Goal: Use online tool/utility: Utilize a website feature to perform a specific function

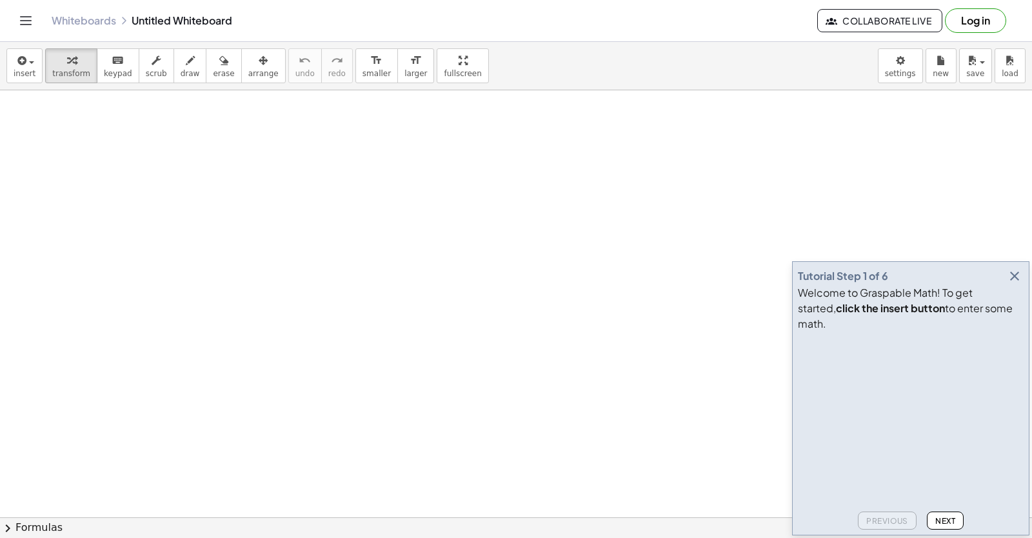
drag, startPoint x: 19, startPoint y: 39, endPoint x: 870, endPoint y: 44, distance: 851.7
drag, startPoint x: 870, startPoint y: 44, endPoint x: 1017, endPoint y: 293, distance: 289.6
click at [1017, 284] on icon "button" at bounding box center [1013, 275] width 15 height 15
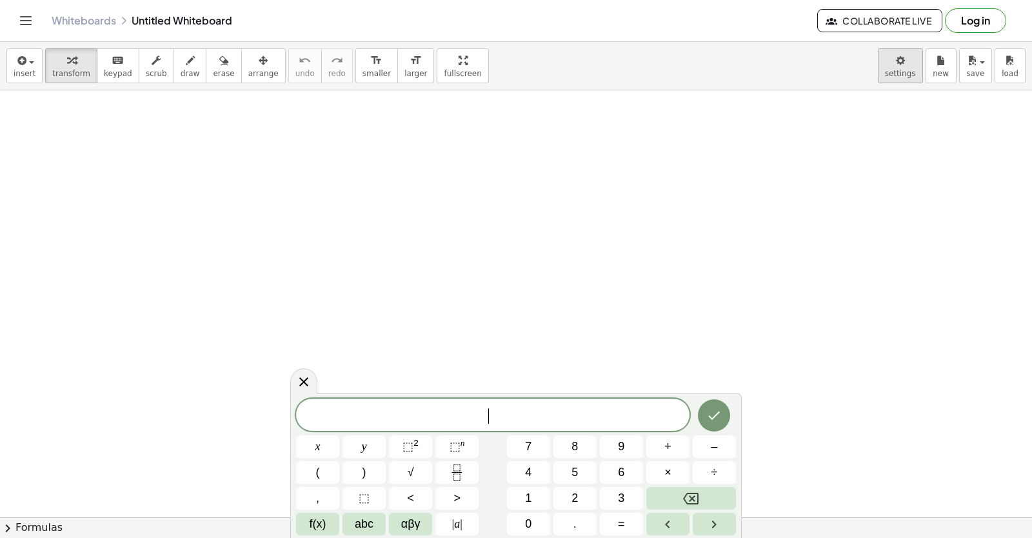
click at [899, 62] on body "Graspable Math Activities Get Started Activity Bank Assigned Work Classes White…" at bounding box center [516, 269] width 1032 height 538
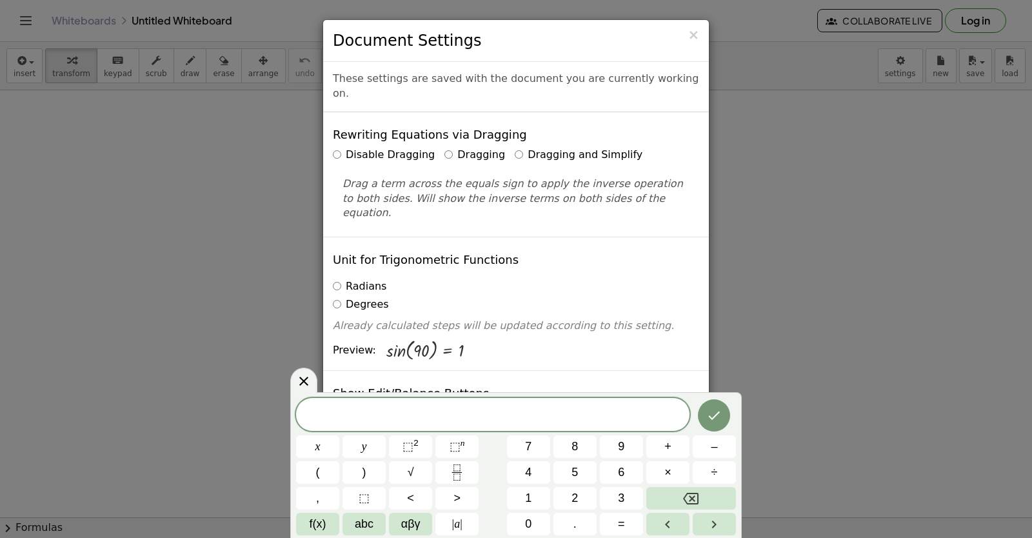
click at [498, 148] on div "Disable Dragging Dragging Dragging and Simplify" at bounding box center [516, 155] width 366 height 15
click at [515, 148] on label "Dragging and Simplify" at bounding box center [579, 155] width 128 height 15
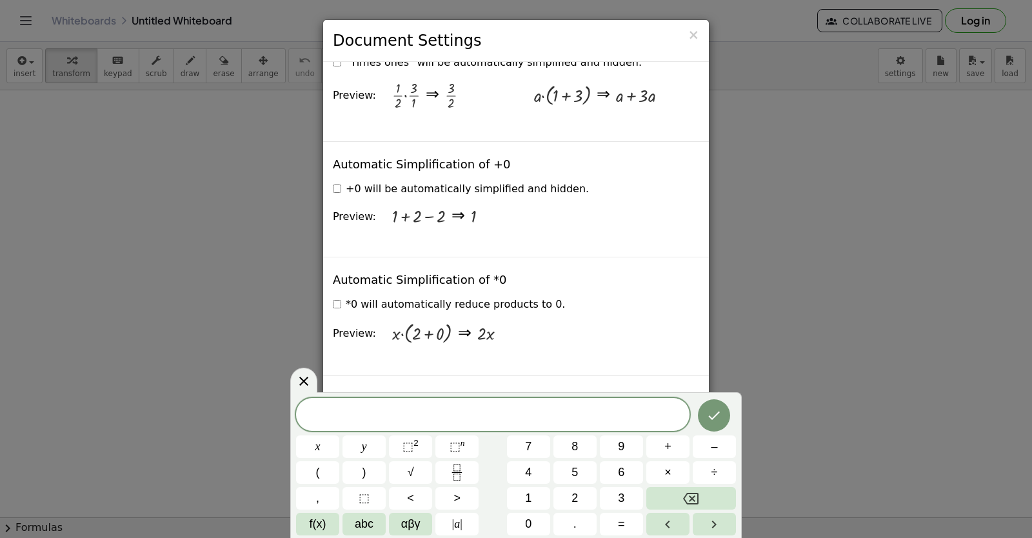
scroll to position [1327, 0]
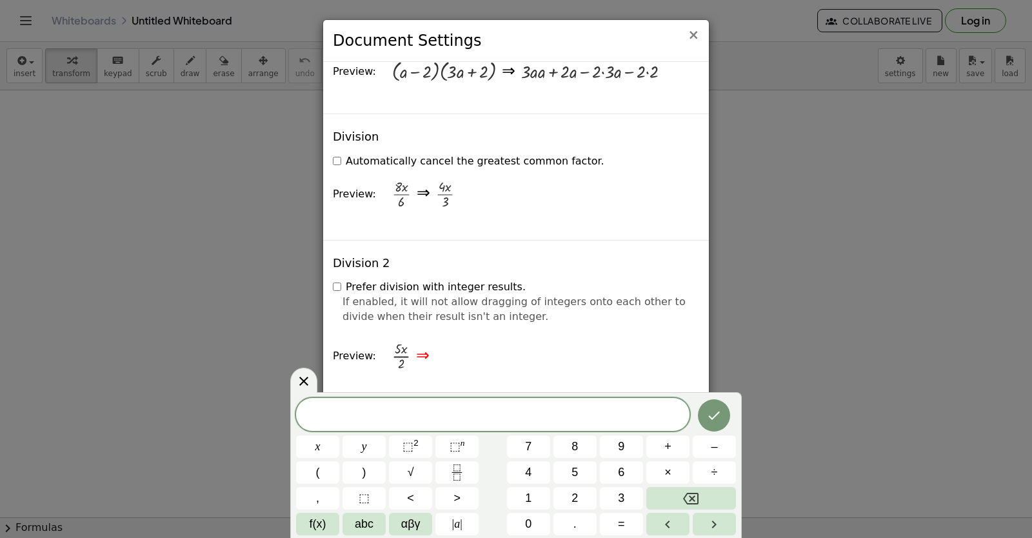
click at [692, 28] on span "×" at bounding box center [693, 34] width 12 height 15
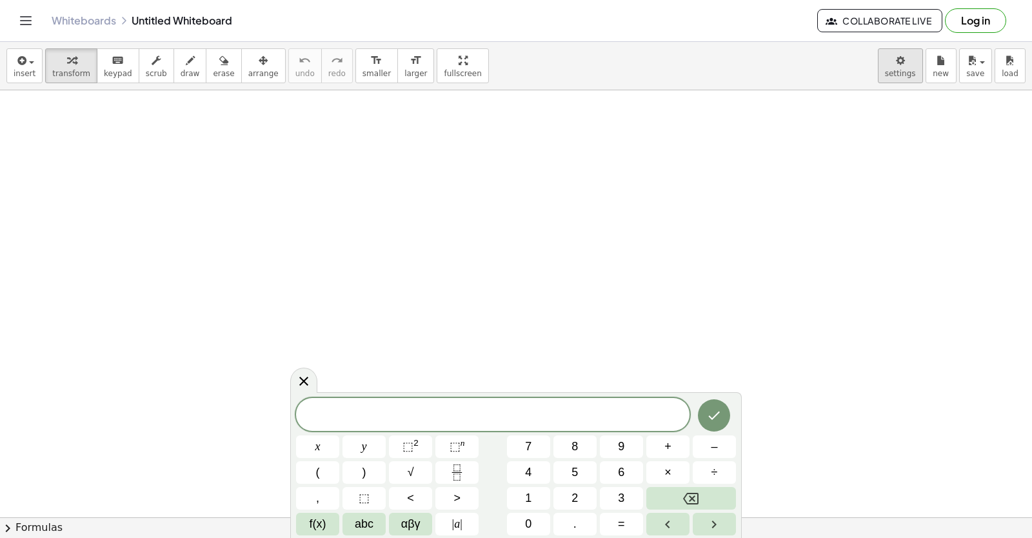
click at [897, 66] on body "Graspable Math Activities Get Started Activity Bank Assigned Work Classes White…" at bounding box center [516, 269] width 1032 height 538
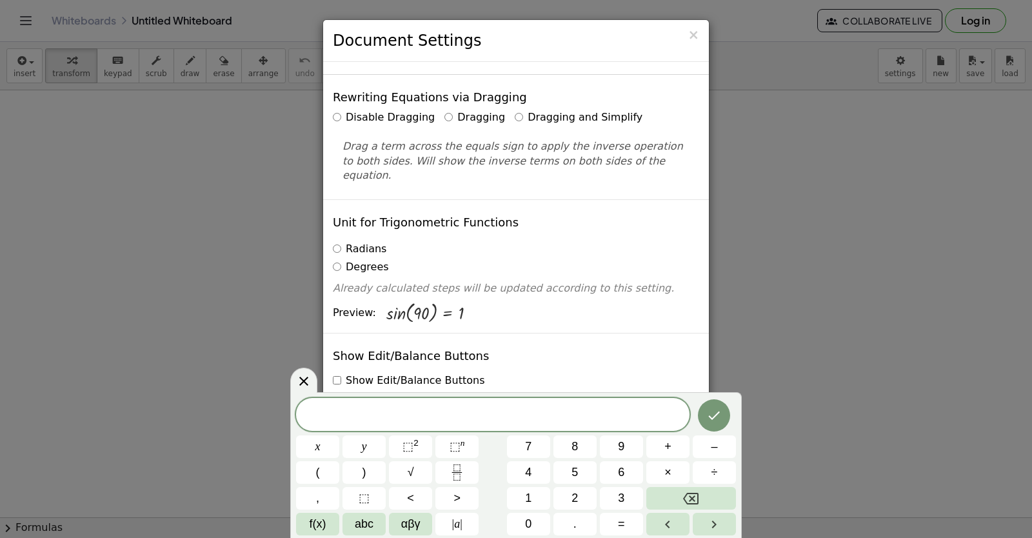
scroll to position [0, 0]
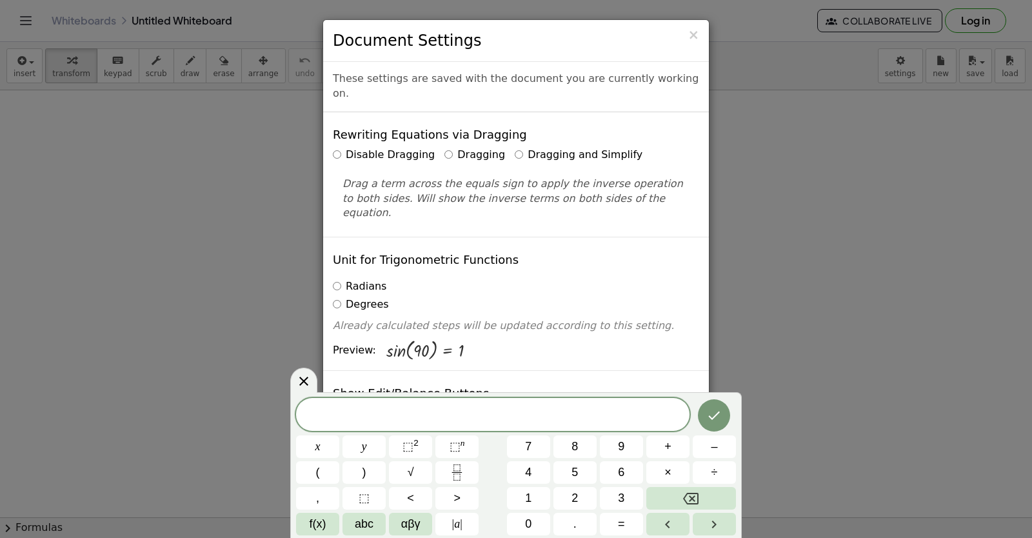
click at [515, 148] on label "Dragging and Simplify" at bounding box center [579, 155] width 128 height 15
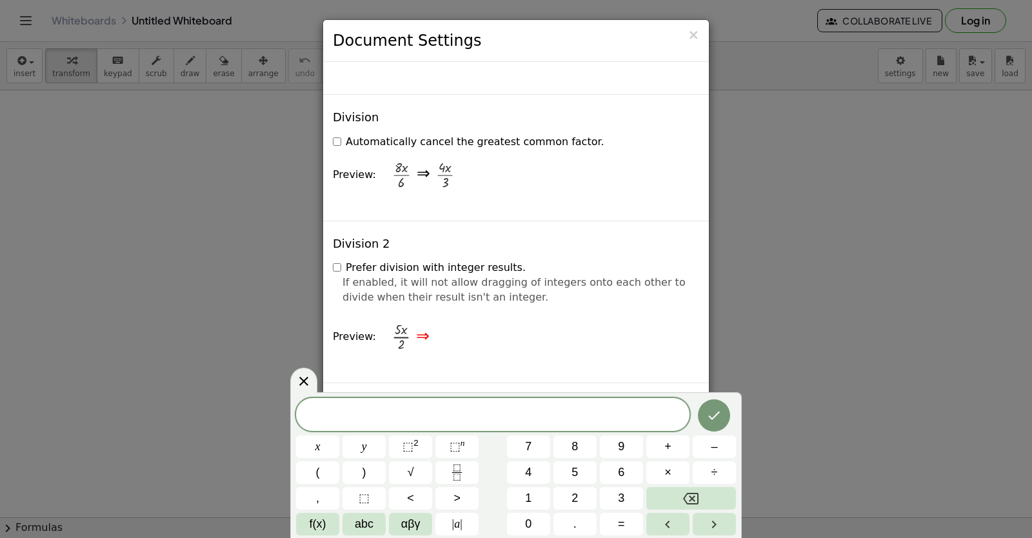
scroll to position [1324, 0]
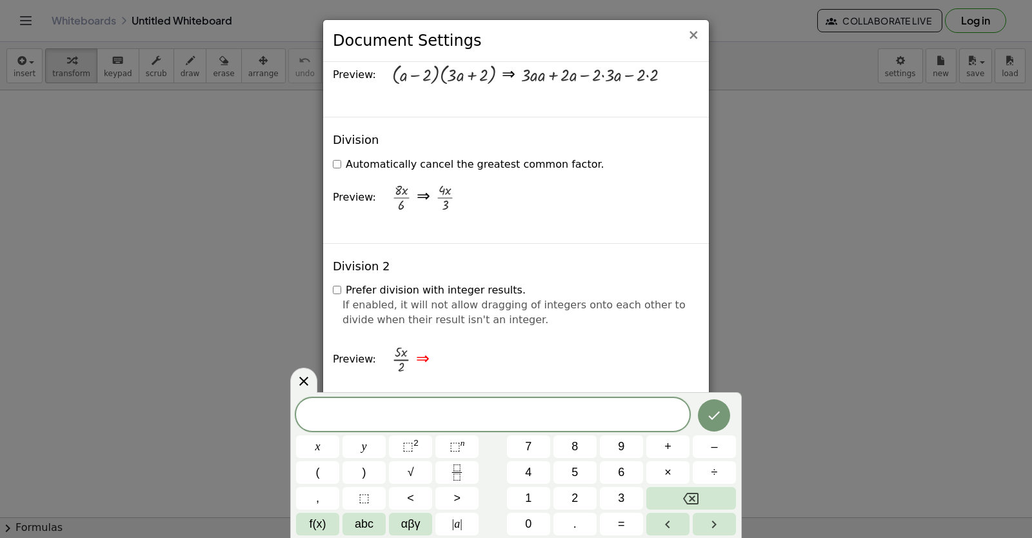
click at [707, 46] on div "× Document Settings" at bounding box center [516, 41] width 386 height 42
click at [715, 30] on div "× Document Settings These settings are saved with the document you are currentl…" at bounding box center [516, 269] width 1032 height 538
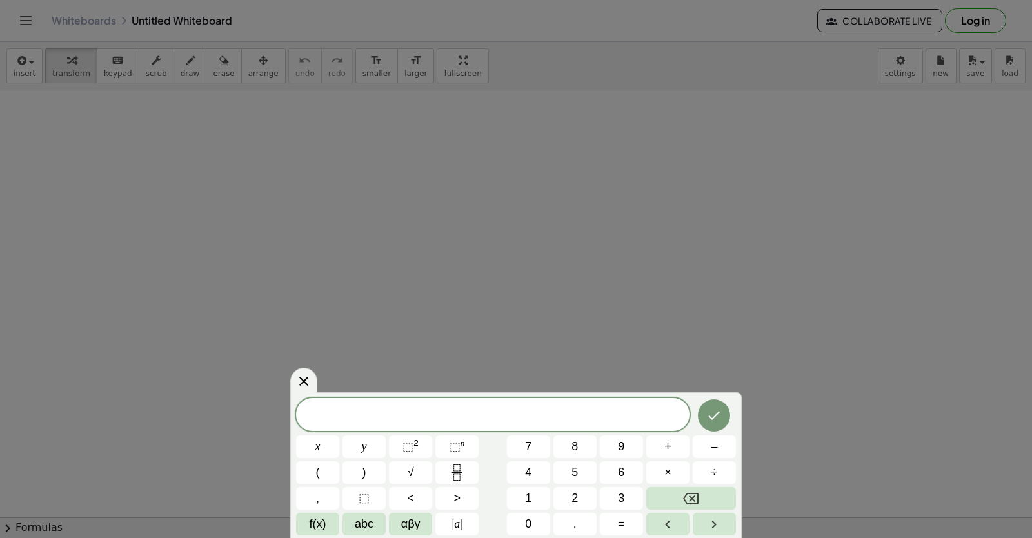
click at [716, 30] on body "Graspable Math Activities Get Started Activity Bank Assigned Work Classes White…" at bounding box center [516, 269] width 1032 height 538
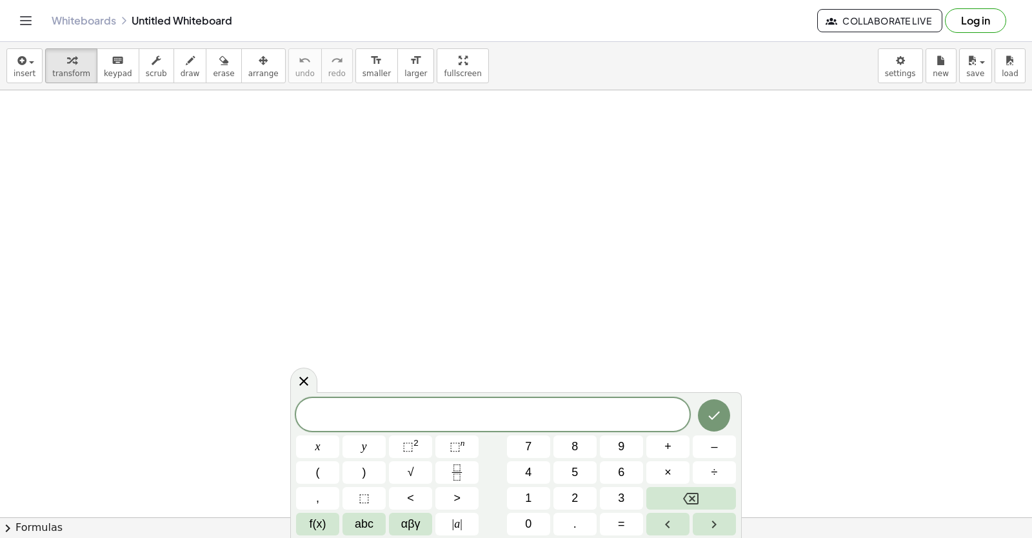
click at [457, 414] on span at bounding box center [492, 415] width 393 height 19
click at [665, 474] on span "×" at bounding box center [667, 472] width 7 height 17
click at [656, 446] on button "+" at bounding box center [667, 446] width 43 height 23
click at [548, 439] on button "7" at bounding box center [528, 446] width 43 height 23
click at [629, 531] on button "=" at bounding box center [621, 524] width 43 height 23
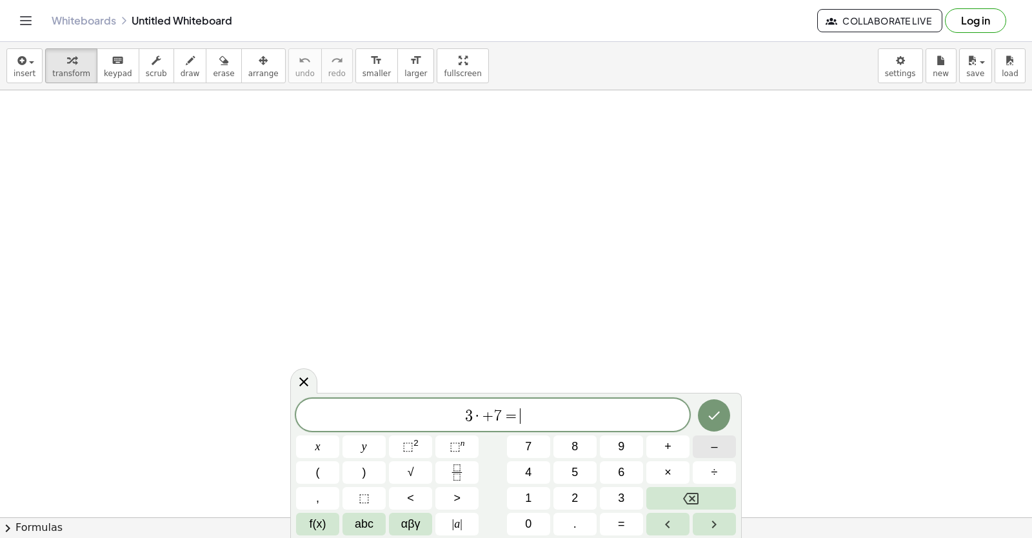
click at [708, 449] on button "–" at bounding box center [713, 446] width 43 height 23
click at [525, 492] on span "1" at bounding box center [528, 497] width 6 height 17
click at [525, 468] on span "4" at bounding box center [528, 472] width 6 height 17
click at [705, 408] on button "Done" at bounding box center [714, 415] width 32 height 32
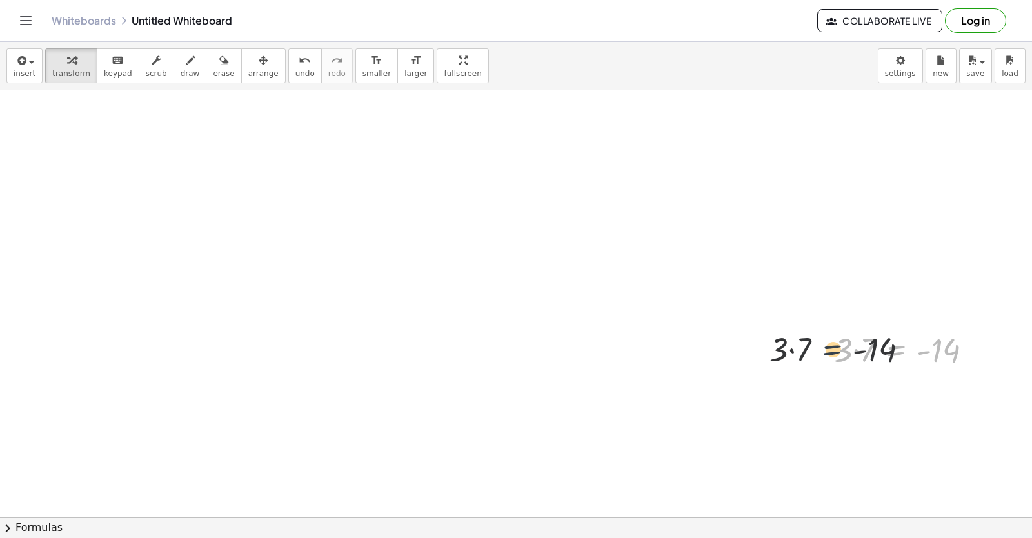
drag, startPoint x: 903, startPoint y: 357, endPoint x: 818, endPoint y: 357, distance: 85.1
click at [818, 357] on div "· 3 · 7 = - 14 · 3 · 7 = - 14" at bounding box center [903, 349] width 178 height 50
drag, startPoint x: 894, startPoint y: 348, endPoint x: 656, endPoint y: 264, distance: 252.9
drag, startPoint x: 933, startPoint y: 358, endPoint x: 948, endPoint y: 355, distance: 15.1
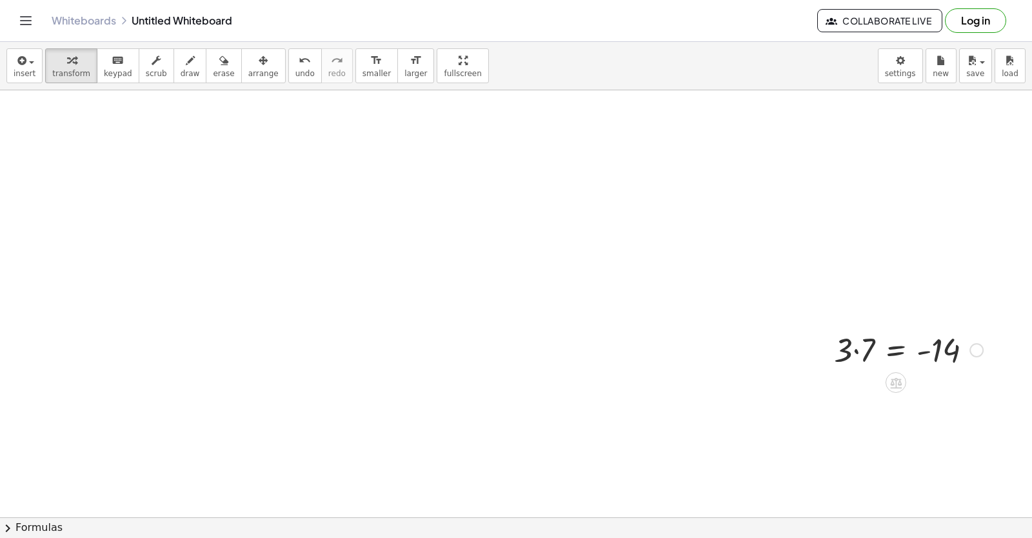
click at [941, 355] on div at bounding box center [908, 349] width 162 height 44
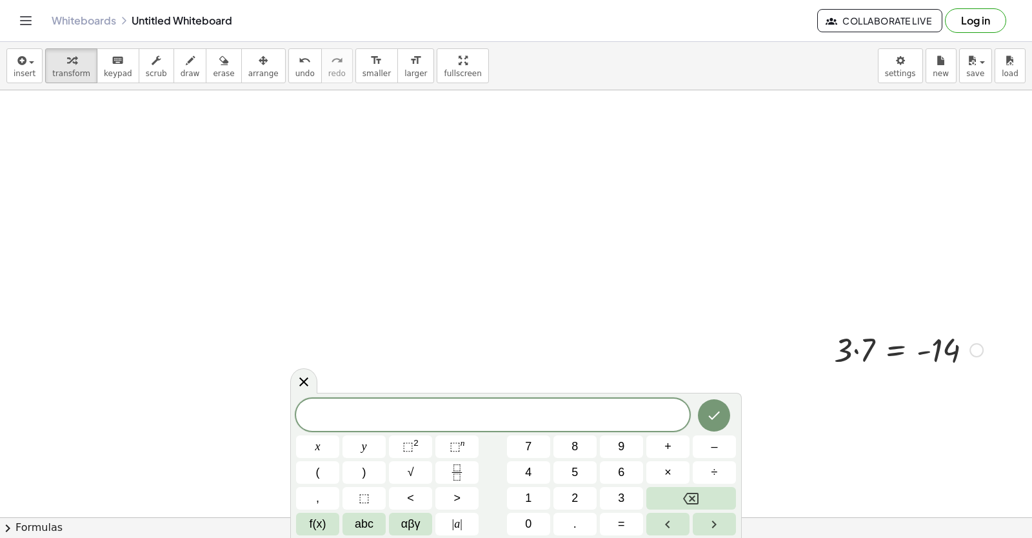
click at [983, 349] on div at bounding box center [976, 350] width 14 height 14
click at [979, 349] on div "Fix a mistake Transform line Copy line as LaTeX Copy derivation as LaTeX Expand…" at bounding box center [976, 350] width 14 height 14
drag, startPoint x: 924, startPoint y: 344, endPoint x: 418, endPoint y: 195, distance: 527.0
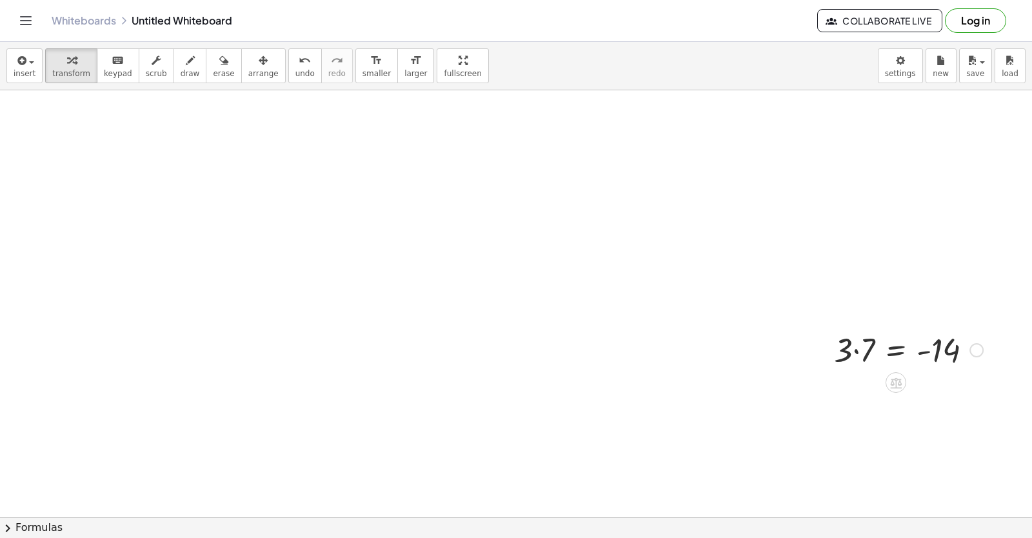
click at [899, 376] on icon at bounding box center [895, 383] width 14 height 14
click at [970, 345] on div at bounding box center [908, 349] width 162 height 44
drag, startPoint x: 970, startPoint y: 345, endPoint x: 1004, endPoint y: 349, distance: 34.5
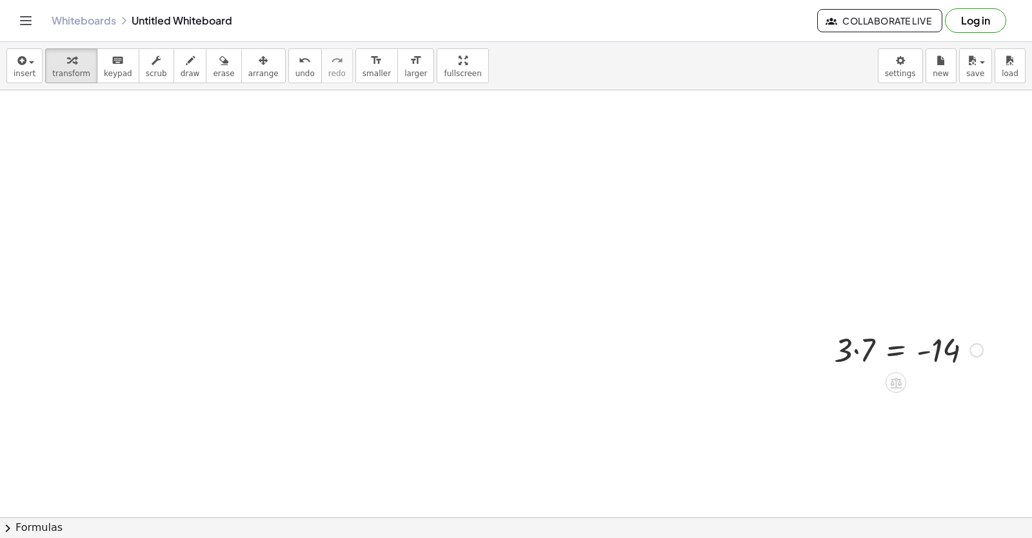
drag, startPoint x: 916, startPoint y: 360, endPoint x: 938, endPoint y: 349, distance: 25.1
click at [925, 358] on div at bounding box center [908, 349] width 162 height 44
click at [938, 349] on div at bounding box center [908, 349] width 162 height 44
drag, startPoint x: 939, startPoint y: 349, endPoint x: 948, endPoint y: 348, distance: 9.0
click at [943, 349] on div at bounding box center [908, 349] width 162 height 44
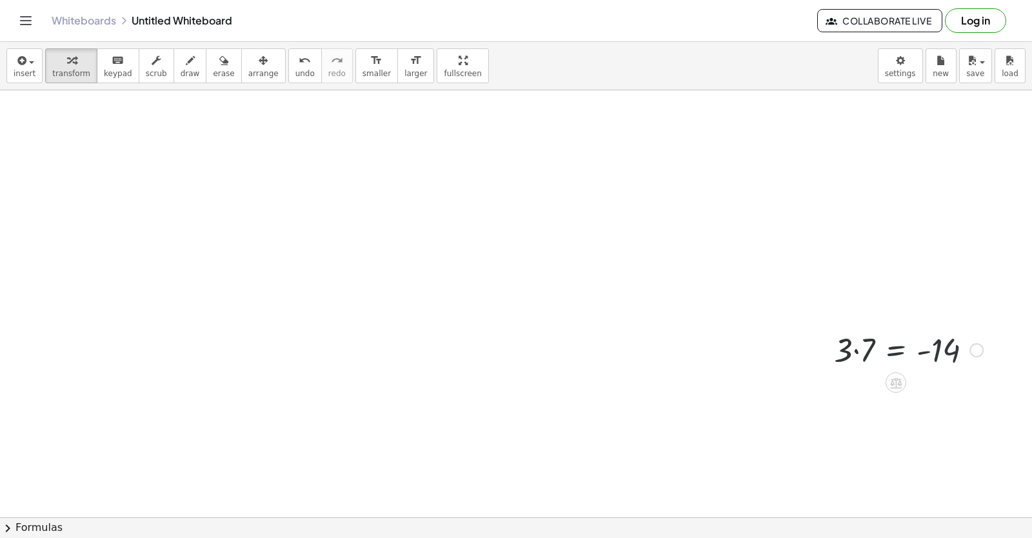
click at [948, 348] on div at bounding box center [908, 349] width 162 height 44
drag, startPoint x: 952, startPoint y: 347, endPoint x: 989, endPoint y: 344, distance: 36.9
click at [989, 344] on div at bounding box center [908, 349] width 162 height 44
click at [987, 351] on div at bounding box center [908, 349] width 162 height 44
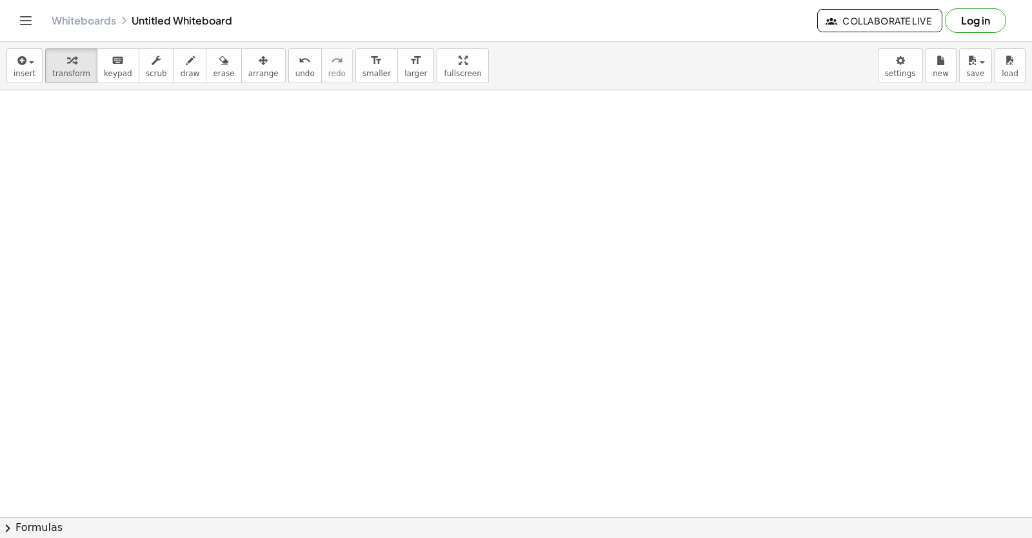
scroll to position [4824, 0]
click at [522, 537] on html "Graspable Math Activities Get Started Activity Bank Assigned Work Classes White…" at bounding box center [516, 269] width 1032 height 538
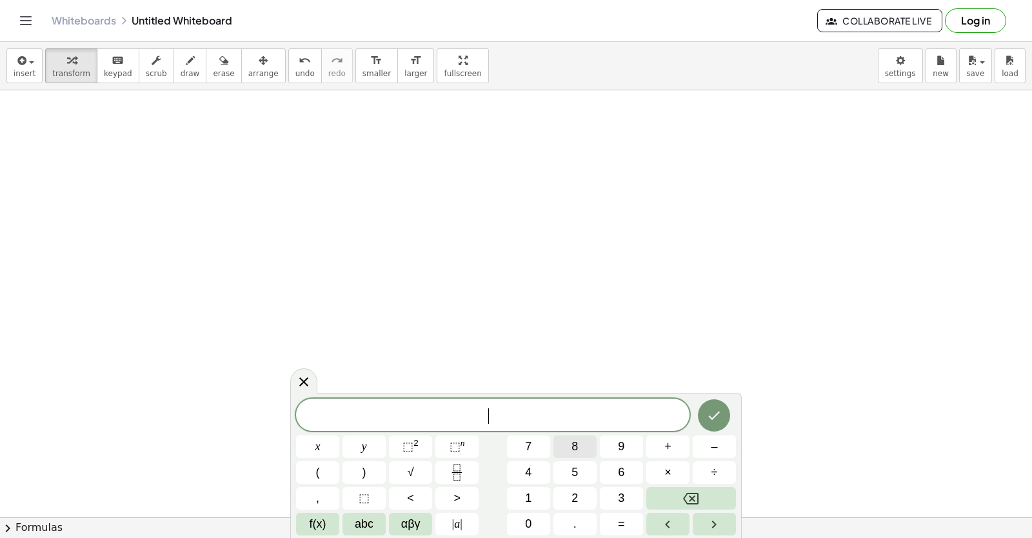
click at [562, 452] on button "8" at bounding box center [574, 446] width 43 height 23
click at [701, 492] on button "Backspace" at bounding box center [691, 498] width 90 height 23
click at [600, 489] on div "3" at bounding box center [621, 498] width 43 height 23
click at [619, 493] on span "3" at bounding box center [621, 497] width 6 height 17
click at [674, 449] on button "+" at bounding box center [667, 446] width 43 height 23
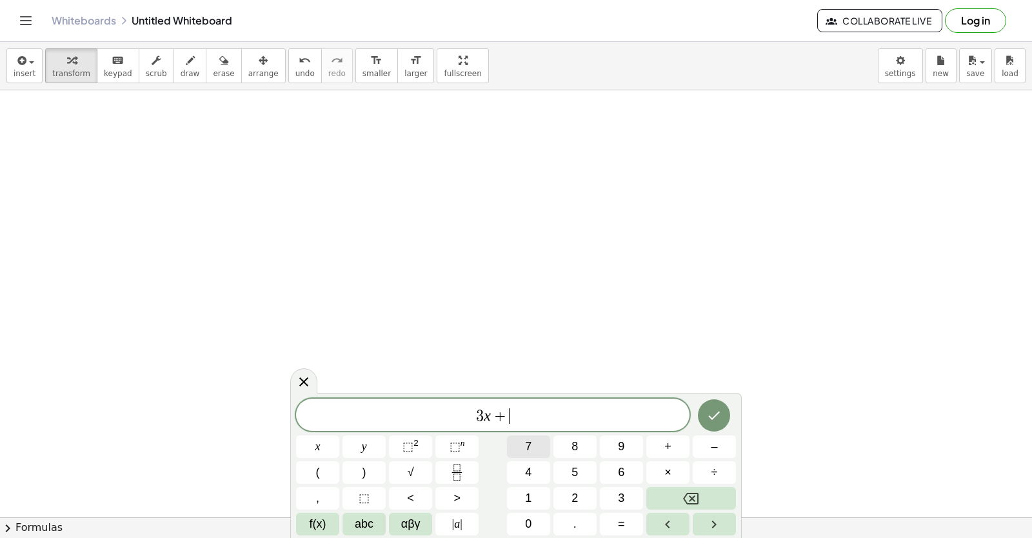
click at [536, 438] on button "7" at bounding box center [528, 446] width 43 height 23
click at [621, 521] on span "=" at bounding box center [621, 523] width 7 height 17
click at [517, 485] on div "3 x + 7 = ​ x y ⬚ 2 ⬚ n 7 8 9 + – ( ) √ 4 5 6 × ÷ , ⬚ < > 1 2 3 f(x) abc αβγ | …" at bounding box center [516, 466] width 440 height 137
click at [524, 491] on button "1" at bounding box center [528, 498] width 43 height 23
click at [533, 464] on button "4" at bounding box center [528, 472] width 43 height 23
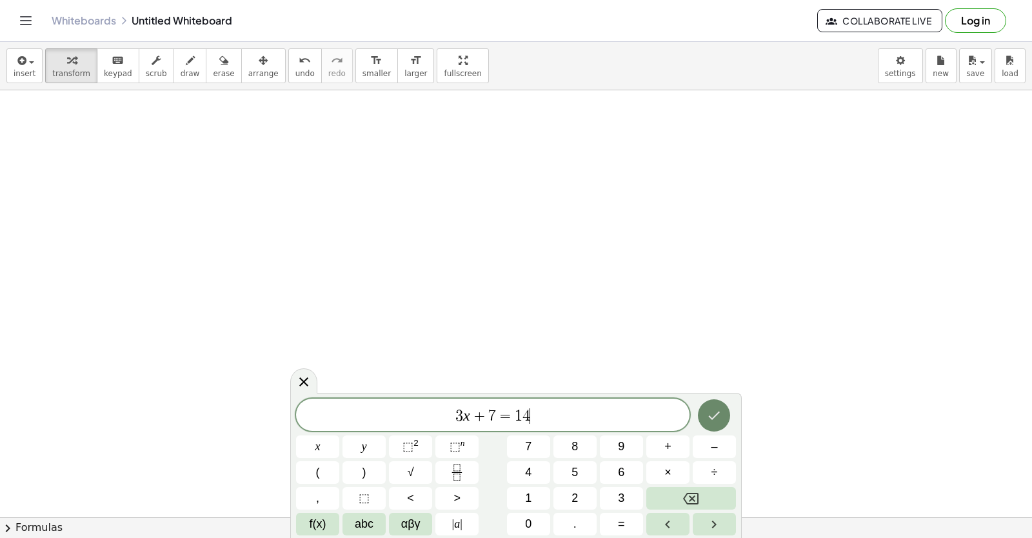
click at [714, 415] on icon "Done" at bounding box center [713, 414] width 15 height 15
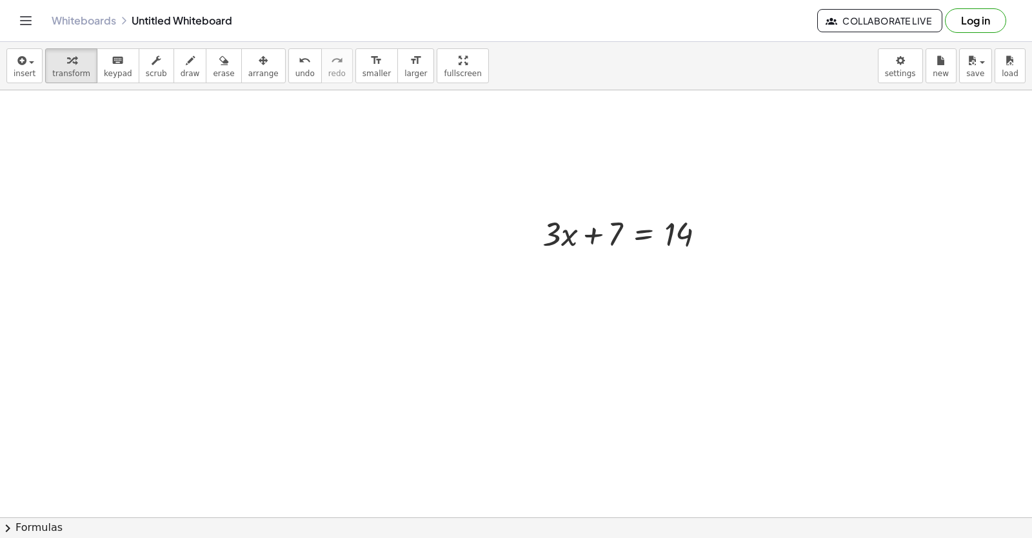
scroll to position [5057, 0]
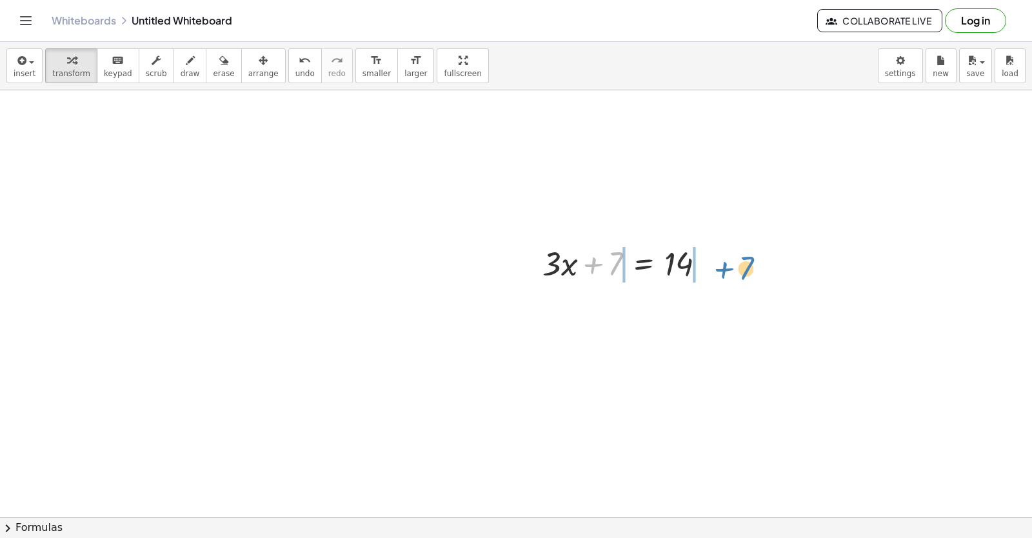
drag, startPoint x: 596, startPoint y: 266, endPoint x: 727, endPoint y: 270, distance: 131.0
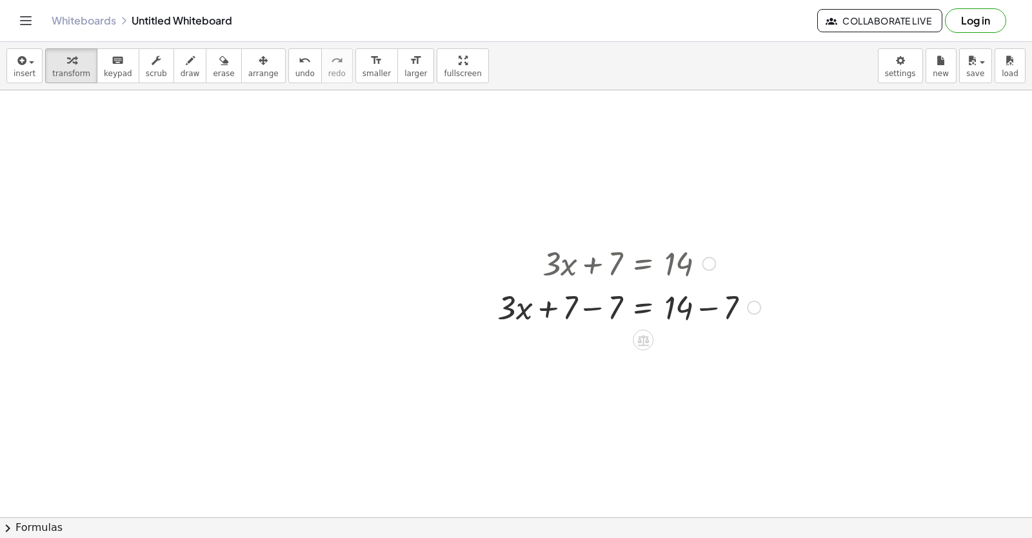
click at [712, 305] on div at bounding box center [629, 306] width 276 height 44
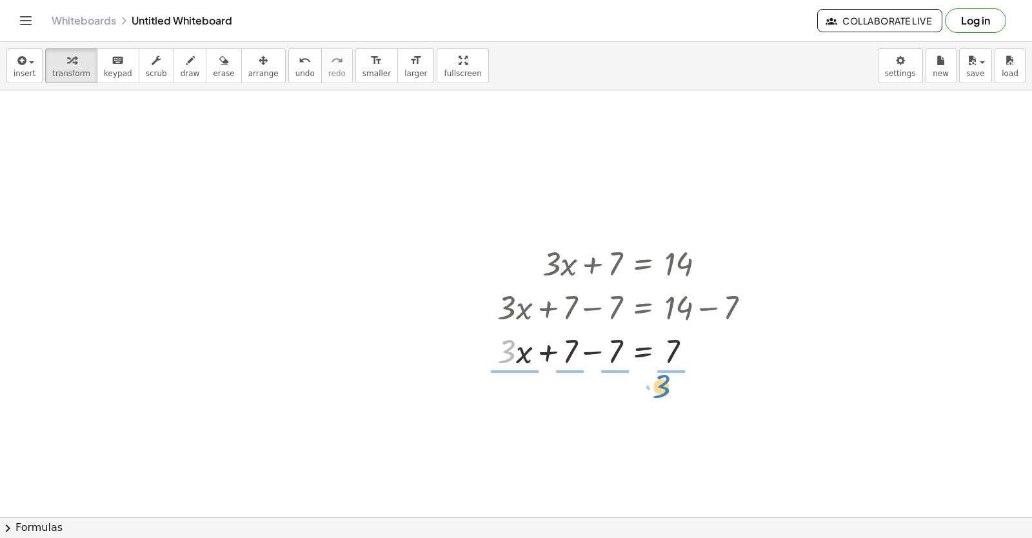
drag, startPoint x: 509, startPoint y: 346, endPoint x: 663, endPoint y: 380, distance: 158.6
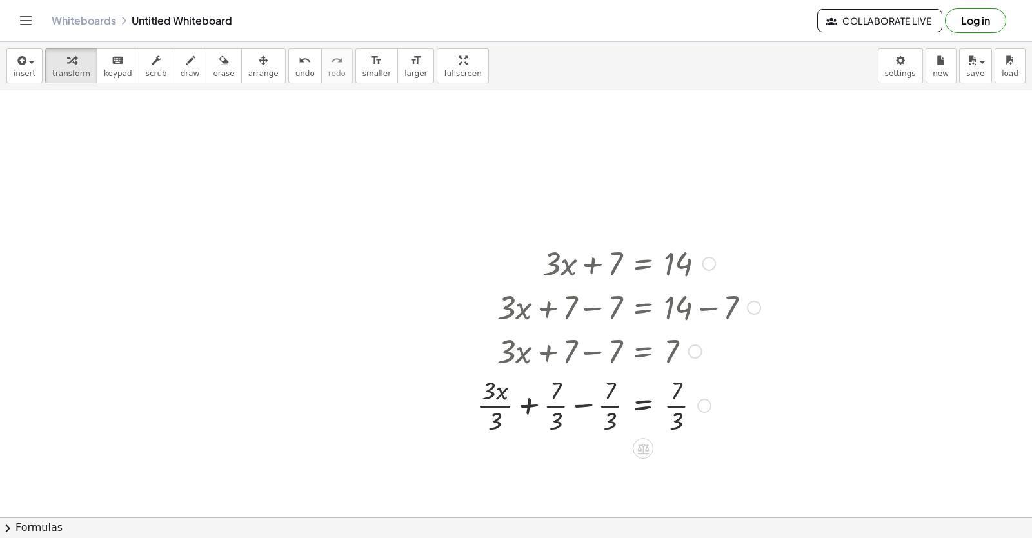
click at [524, 404] on div at bounding box center [618, 404] width 297 height 64
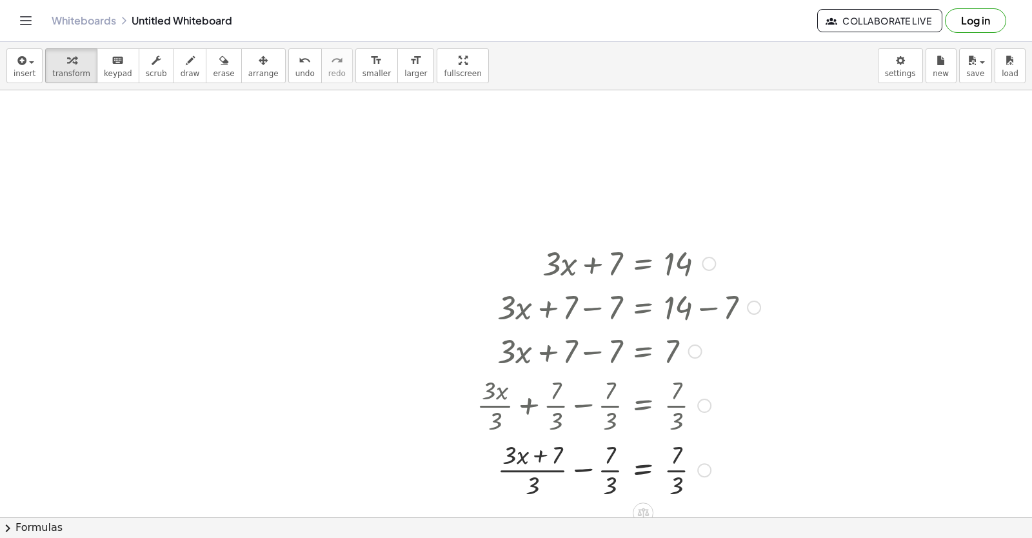
click at [588, 468] on div at bounding box center [618, 468] width 297 height 64
drag, startPoint x: 588, startPoint y: 467, endPoint x: 595, endPoint y: 471, distance: 7.8
click at [589, 471] on div at bounding box center [618, 468] width 297 height 64
click at [645, 464] on div at bounding box center [618, 468] width 297 height 64
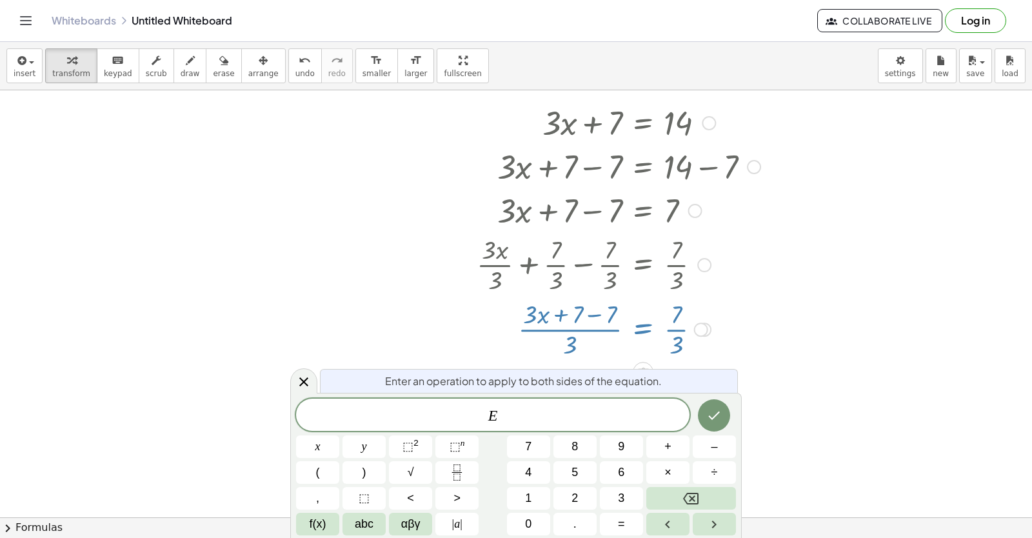
scroll to position [5198, 0]
click at [724, 417] on button "Done" at bounding box center [714, 415] width 32 height 32
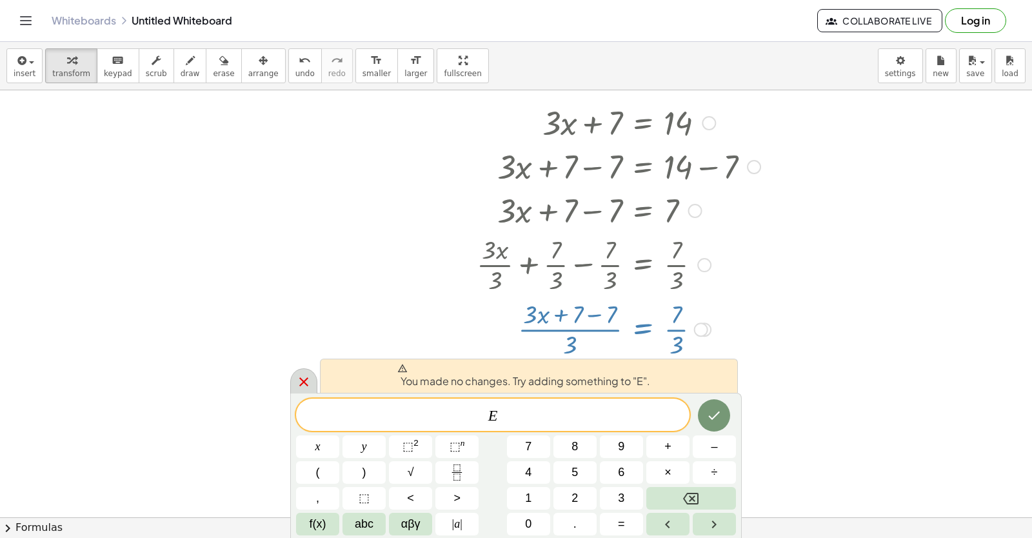
click at [296, 386] on icon at bounding box center [303, 381] width 15 height 15
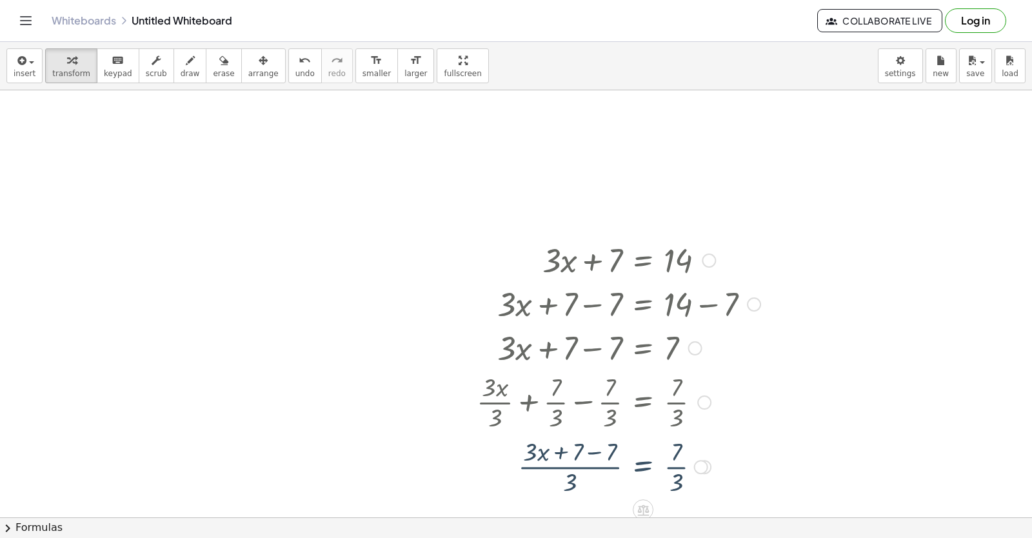
scroll to position [5057, 0]
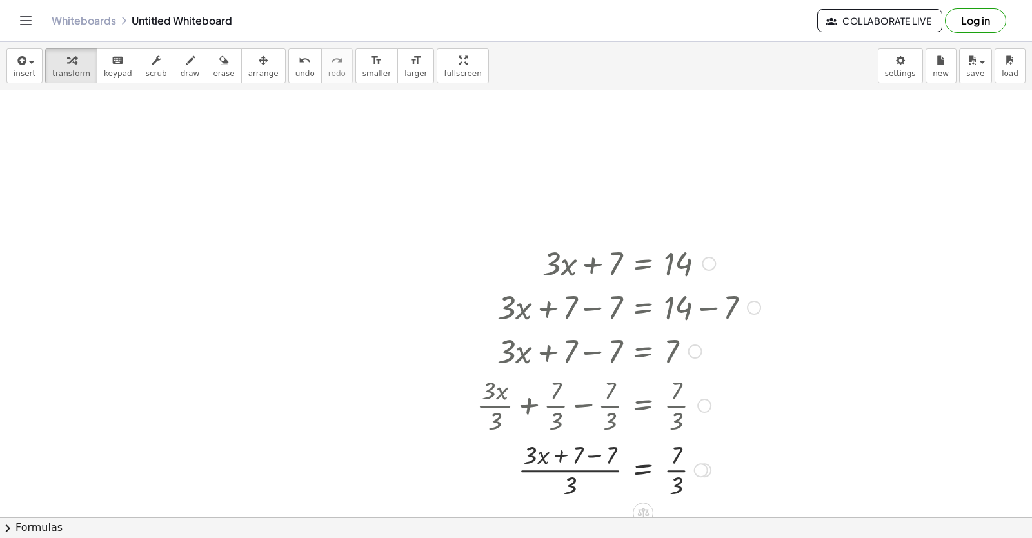
drag, startPoint x: 645, startPoint y: 475, endPoint x: 533, endPoint y: 496, distance: 114.2
click at [626, 480] on div at bounding box center [618, 468] width 297 height 64
click at [515, 490] on div at bounding box center [618, 468] width 297 height 64
click at [481, 493] on div at bounding box center [618, 468] width 297 height 64
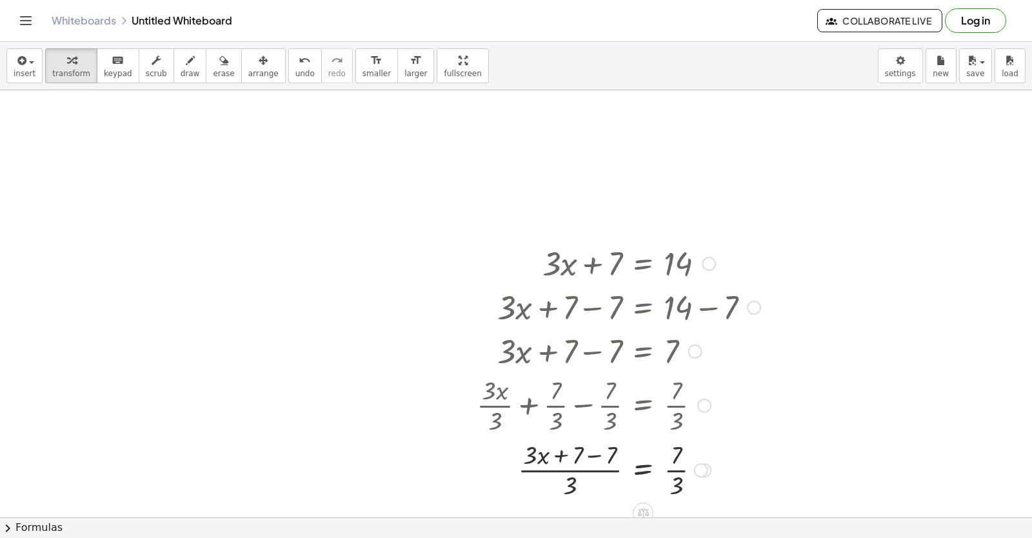
click at [481, 491] on div at bounding box center [618, 468] width 297 height 64
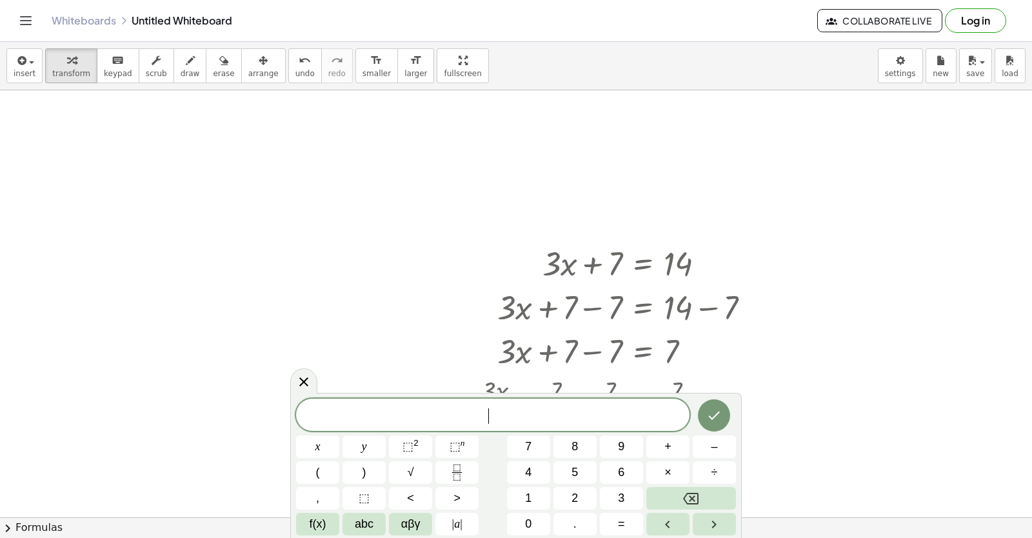
click at [440, 413] on span "​" at bounding box center [492, 416] width 393 height 18
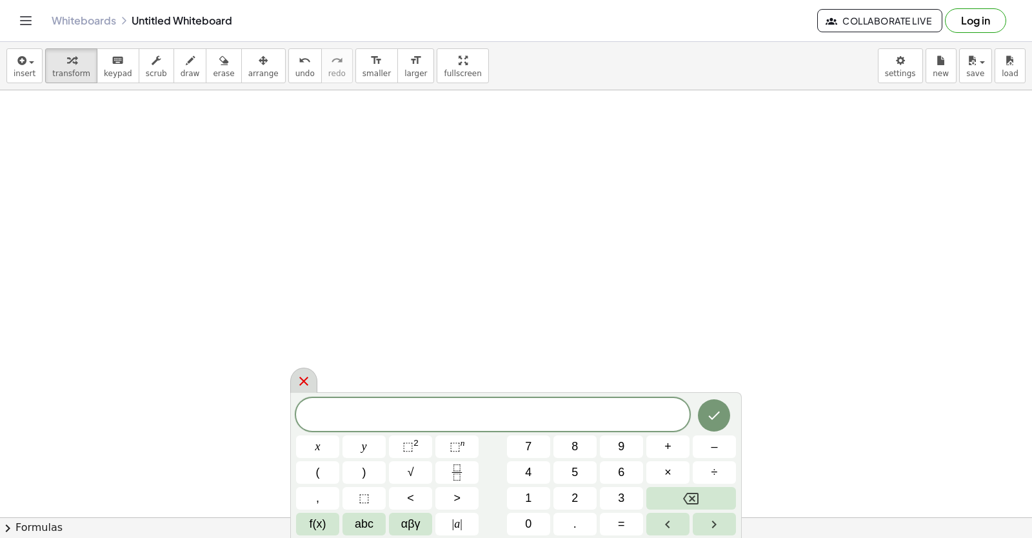
click at [307, 378] on icon at bounding box center [303, 381] width 9 height 9
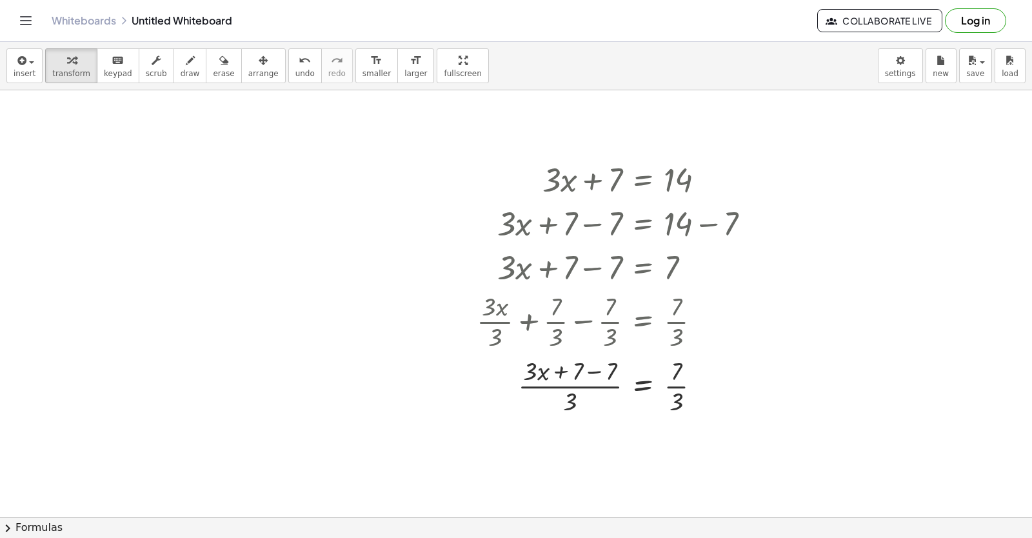
scroll to position [5137, 0]
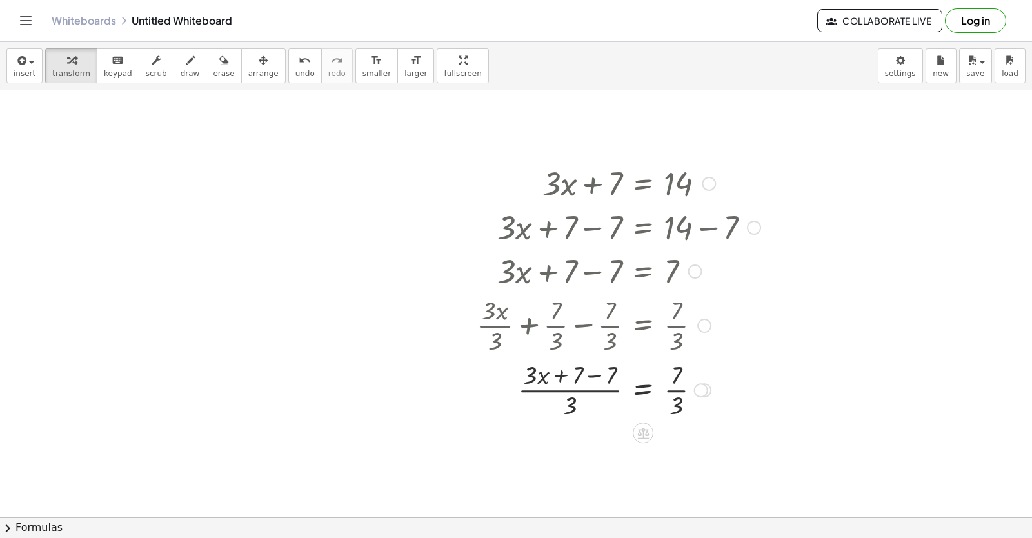
drag, startPoint x: 599, startPoint y: 303, endPoint x: 559, endPoint y: 304, distance: 40.0
click at [598, 311] on div at bounding box center [618, 324] width 297 height 64
click at [707, 181] on div at bounding box center [708, 184] width 14 height 14
click at [213, 69] on span "erase" at bounding box center [223, 73] width 21 height 9
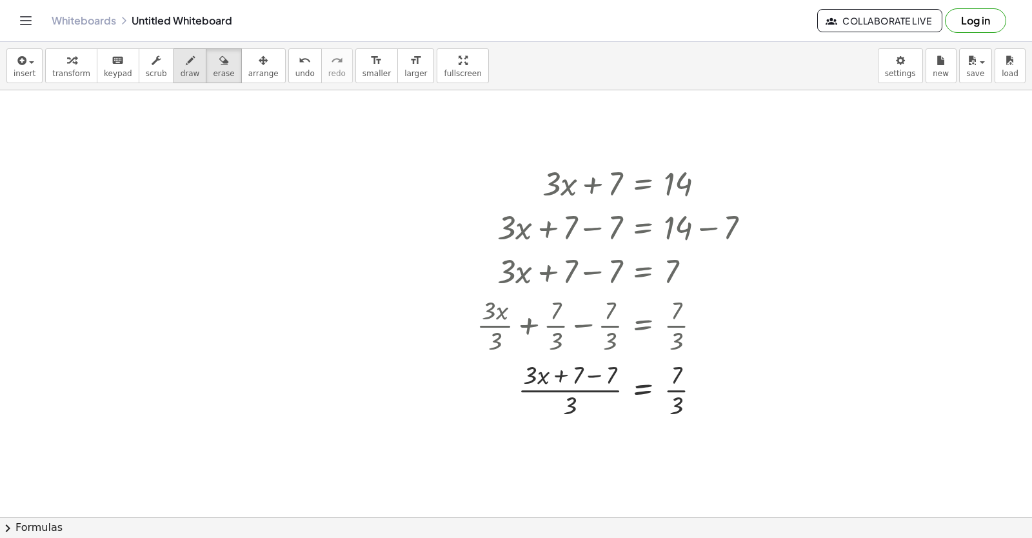
click at [186, 64] on icon "button" at bounding box center [190, 60] width 9 height 15
click at [152, 63] on icon "button" at bounding box center [156, 60] width 9 height 15
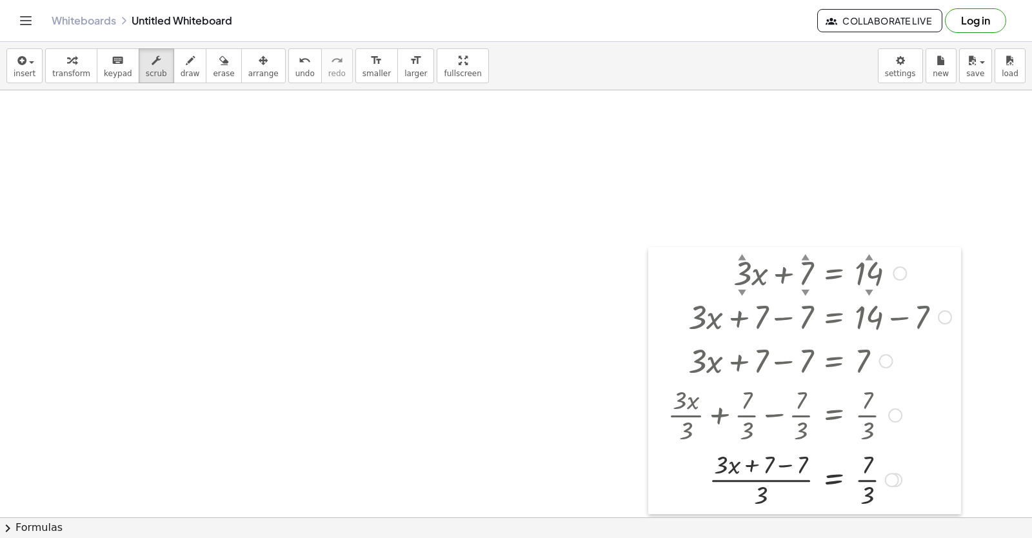
drag, startPoint x: 613, startPoint y: 329, endPoint x: 322, endPoint y: 409, distance: 302.0
click at [648, 409] on div at bounding box center [657, 380] width 19 height 267
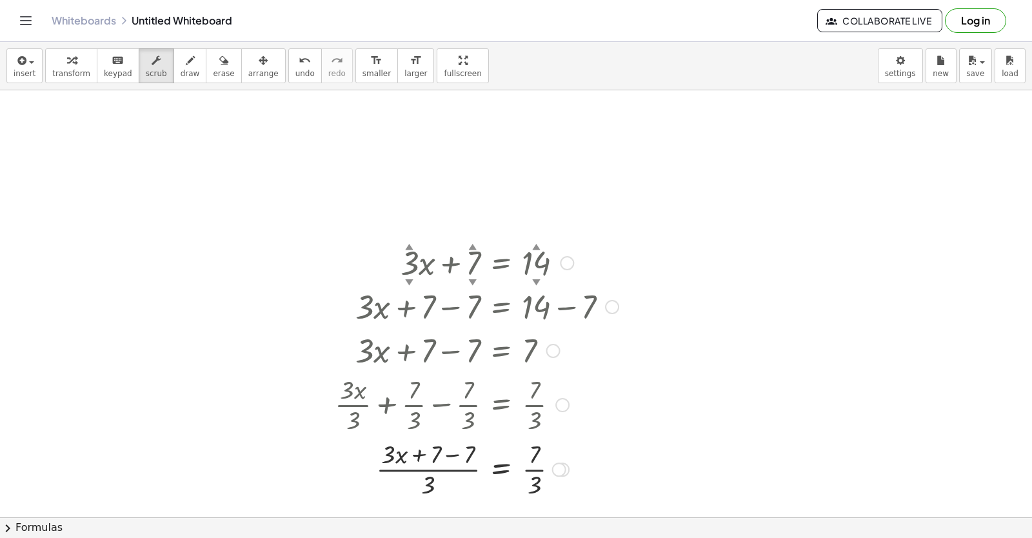
drag, startPoint x: 198, startPoint y: 375, endPoint x: 496, endPoint y: 291, distance: 309.3
drag, startPoint x: 465, startPoint y: 327, endPoint x: 400, endPoint y: 257, distance: 95.3
click at [404, 304] on div at bounding box center [476, 306] width 297 height 44
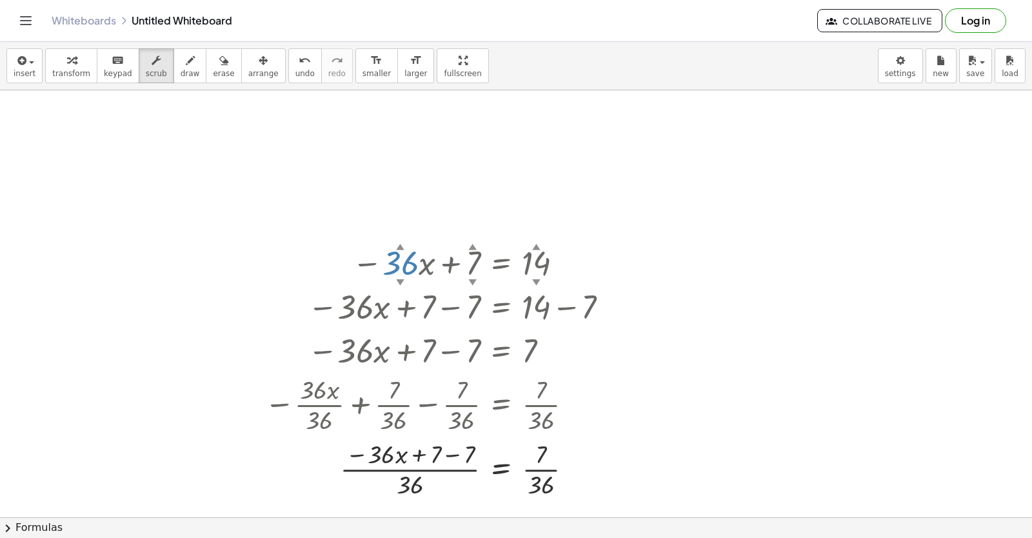
drag, startPoint x: 400, startPoint y: 257, endPoint x: 340, endPoint y: 346, distance: 107.3
click at [501, 263] on div "− · 36 ▲ ▼ · x + 7 ▲ ▼ = 14 ▲ ▼ Go back to this line Copy line as LaTeX Copy de…" at bounding box center [501, 263] width 0 height 0
drag, startPoint x: 340, startPoint y: 346, endPoint x: 393, endPoint y: 327, distance: 56.9
click at [349, 345] on div at bounding box center [440, 350] width 360 height 44
drag, startPoint x: 540, startPoint y: 366, endPoint x: 502, endPoint y: 339, distance: 46.9
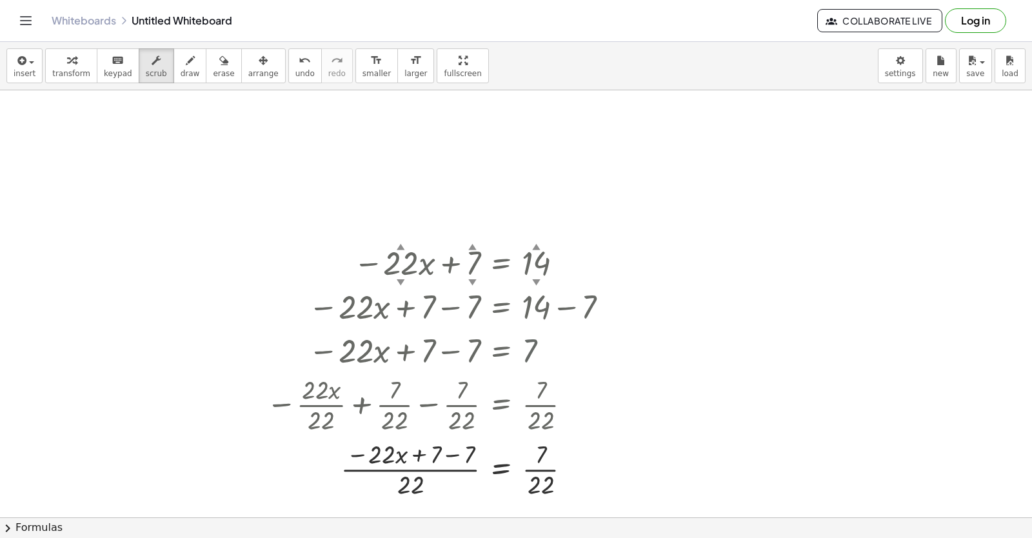
click at [507, 353] on div at bounding box center [440, 350] width 360 height 44
drag, startPoint x: 502, startPoint y: 339, endPoint x: 461, endPoint y: 295, distance: 59.8
click at [500, 333] on div at bounding box center [440, 350] width 360 height 44
click at [461, 295] on div at bounding box center [440, 306] width 360 height 44
click at [449, 258] on div at bounding box center [440, 262] width 360 height 44
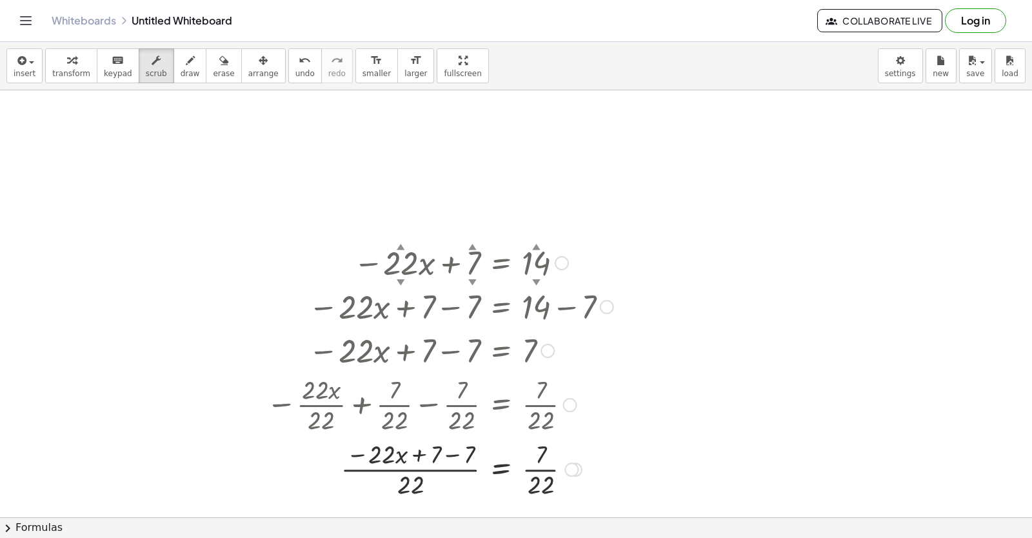
click at [501, 263] on div "− · 22 ▲ ▼ · x + 7 ▲ ▼ = 14 ▲ ▼ Go back to this line Copy line as LaTeX Copy de…" at bounding box center [501, 263] width 0 height 0
drag, startPoint x: 324, startPoint y: 380, endPoint x: 357, endPoint y: 335, distance: 56.7
click at [501, 263] on div "− · 22 ▲ ▼ · x + 7 ▲ ▼ = 14 ▲ ▼ Go back to this line Copy line as LaTeX Copy de…" at bounding box center [501, 263] width 0 height 0
drag, startPoint x: 357, startPoint y: 335, endPoint x: 369, endPoint y: 354, distance: 22.6
click at [359, 336] on div at bounding box center [440, 350] width 360 height 44
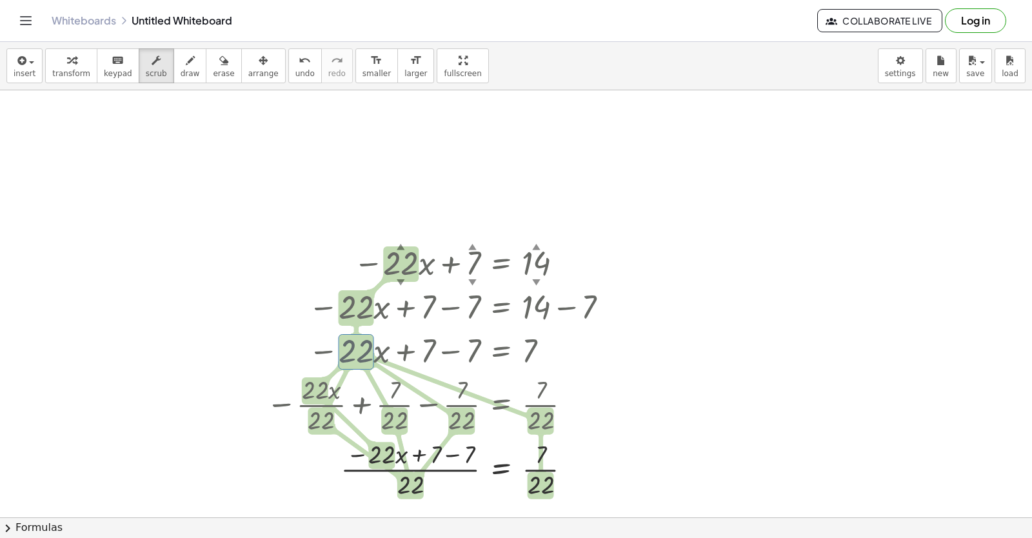
drag, startPoint x: 369, startPoint y: 354, endPoint x: 415, endPoint y: 373, distance: 49.4
click at [375, 355] on div at bounding box center [440, 350] width 360 height 44
drag, startPoint x: 415, startPoint y: 373, endPoint x: 449, endPoint y: 399, distance: 43.2
click at [501, 263] on div "− · 22 ▲ ▼ · x + 7 ▲ ▼ = 14 ▲ ▼ Go back to this line Copy line as LaTeX Copy de…" at bounding box center [501, 263] width 0 height 0
drag, startPoint x: 449, startPoint y: 399, endPoint x: 453, endPoint y: 406, distance: 8.4
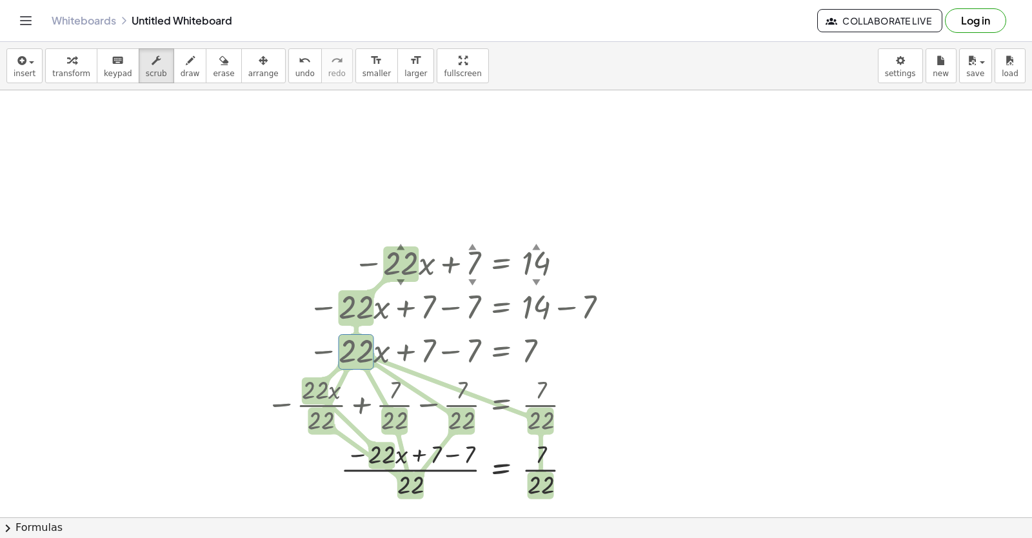
click at [448, 401] on div at bounding box center [440, 403] width 360 height 64
drag, startPoint x: 453, startPoint y: 406, endPoint x: 462, endPoint y: 391, distance: 17.4
click at [457, 407] on div at bounding box center [440, 403] width 360 height 64
click at [463, 391] on div at bounding box center [440, 403] width 360 height 64
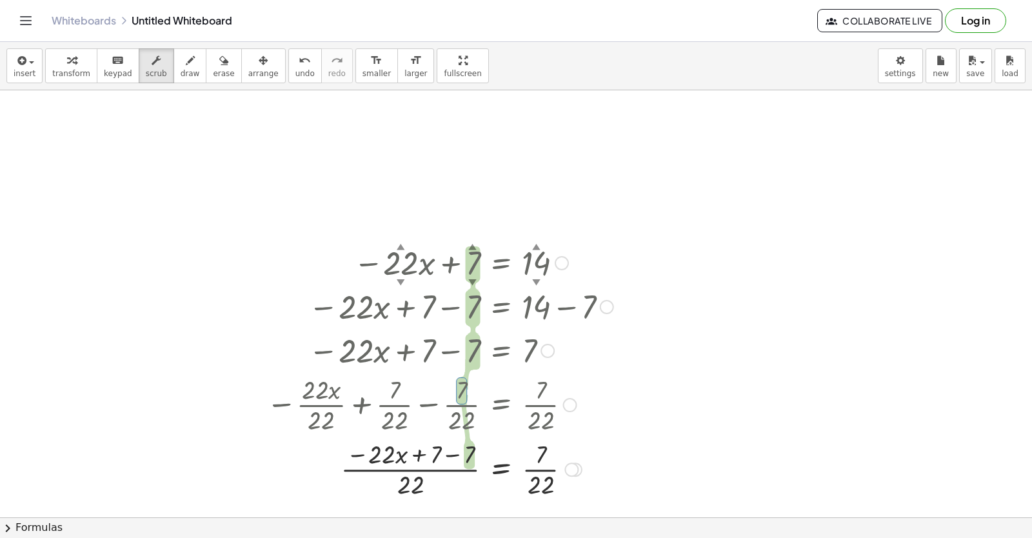
drag, startPoint x: 393, startPoint y: 354, endPoint x: 386, endPoint y: 346, distance: 11.4
click at [395, 354] on div at bounding box center [440, 350] width 360 height 44
click at [386, 346] on div at bounding box center [440, 350] width 360 height 44
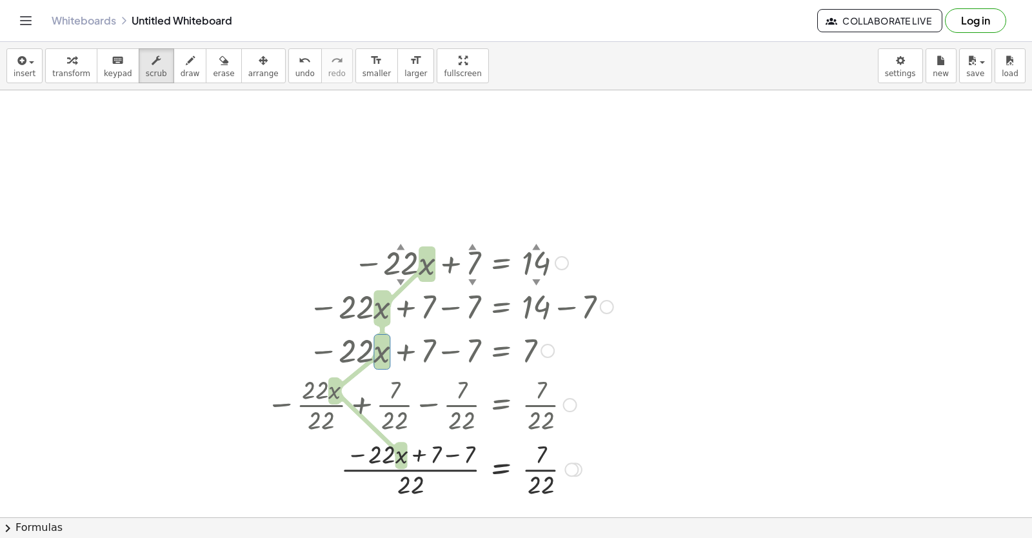
drag, startPoint x: 382, startPoint y: 353, endPoint x: 372, endPoint y: 351, distance: 9.9
click at [380, 353] on div at bounding box center [440, 350] width 360 height 44
click at [371, 351] on div at bounding box center [440, 350] width 360 height 44
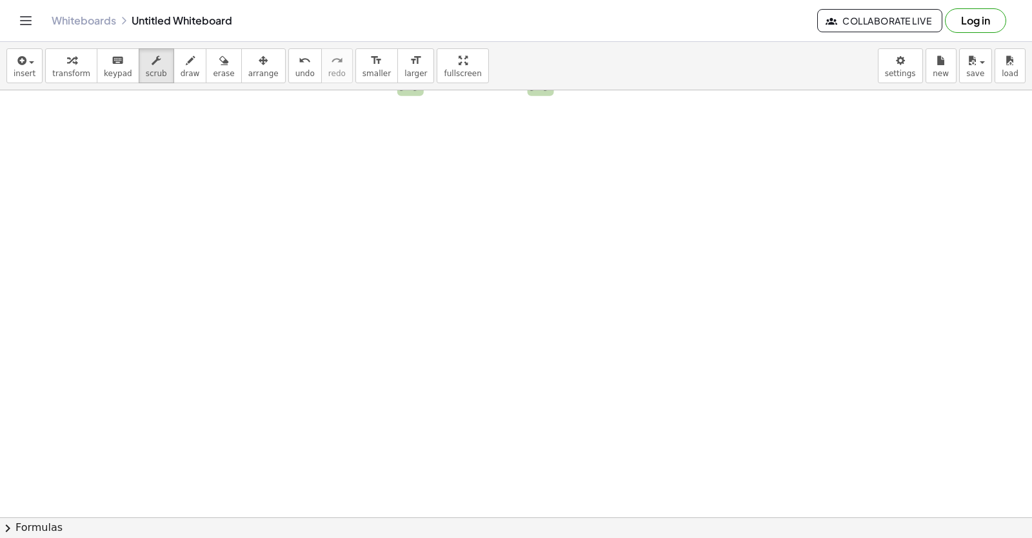
scroll to position [5549, 0]
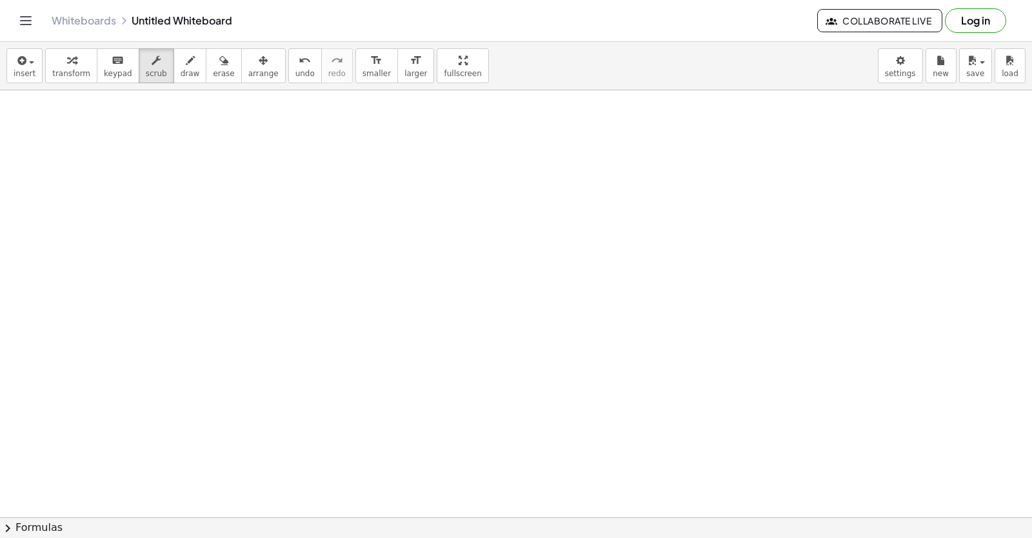
drag, startPoint x: 553, startPoint y: 444, endPoint x: 615, endPoint y: 446, distance: 62.6
drag, startPoint x: 615, startPoint y: 446, endPoint x: 440, endPoint y: 463, distance: 175.6
click at [407, 521] on button "chevron_right Formulas" at bounding box center [516, 527] width 1032 height 21
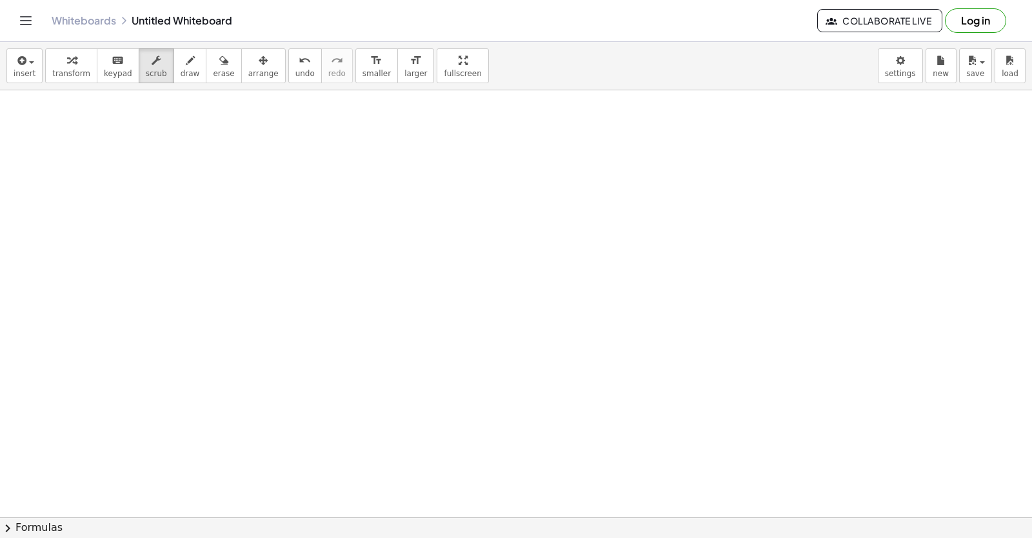
click at [0, 0] on div "Manually Factoring a Quadratic + x 2 + · b · x + c ⇒ · ( + x + ⬚ ) · ( + x + ⬚ )" at bounding box center [0, 0] width 0 height 0
click at [0, 0] on div "+ x 2 + · b · x + c ⇒ · ( + x + ⬚ ) · ( + x + ⬚ )" at bounding box center [0, 0] width 0 height 0
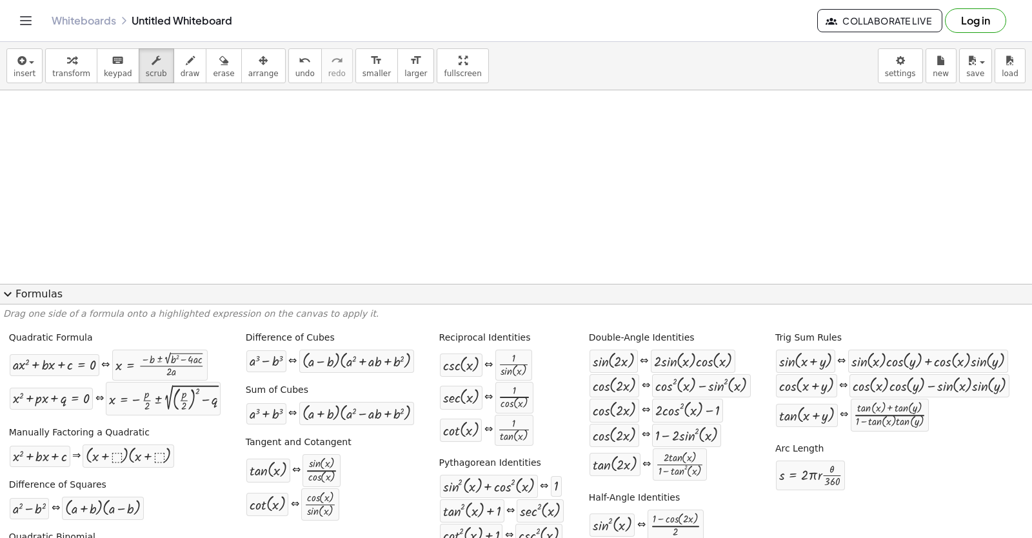
scroll to position [47, 0]
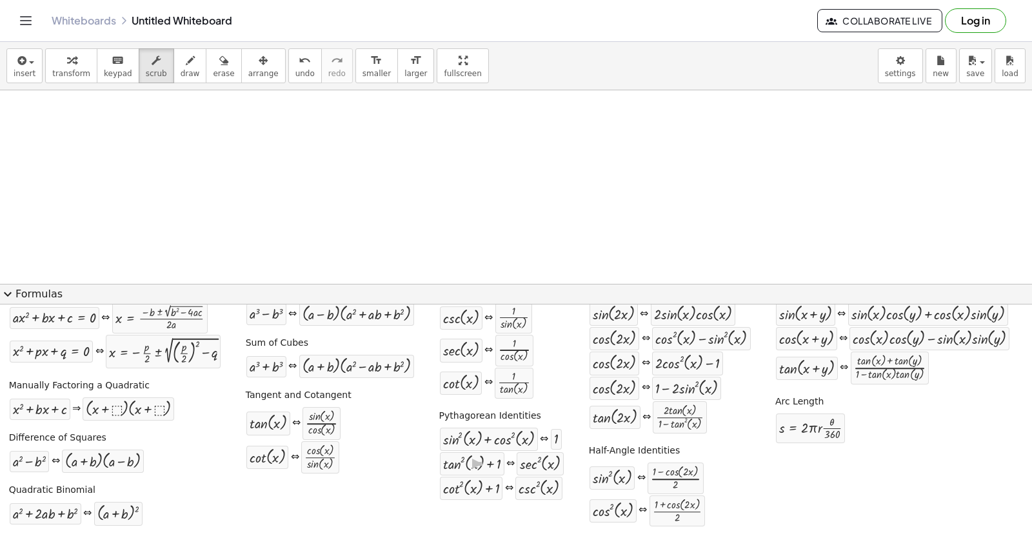
drag, startPoint x: 433, startPoint y: 473, endPoint x: 245, endPoint y: 190, distance: 339.4
click at [37, 291] on button "expand_more Formulas" at bounding box center [516, 294] width 1032 height 21
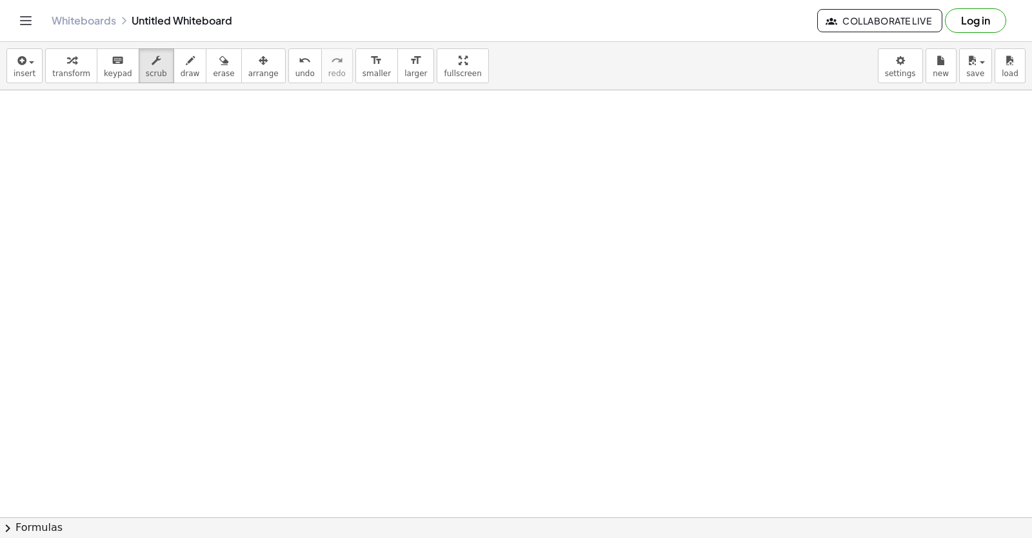
drag, startPoint x: 397, startPoint y: 471, endPoint x: 442, endPoint y: 524, distance: 69.5
click at [449, 537] on html "Graspable Math Activities Get Started Activity Bank Assigned Work Classes White…" at bounding box center [516, 269] width 1032 height 538
drag, startPoint x: 429, startPoint y: 466, endPoint x: 432, endPoint y: 447, distance: 19.0
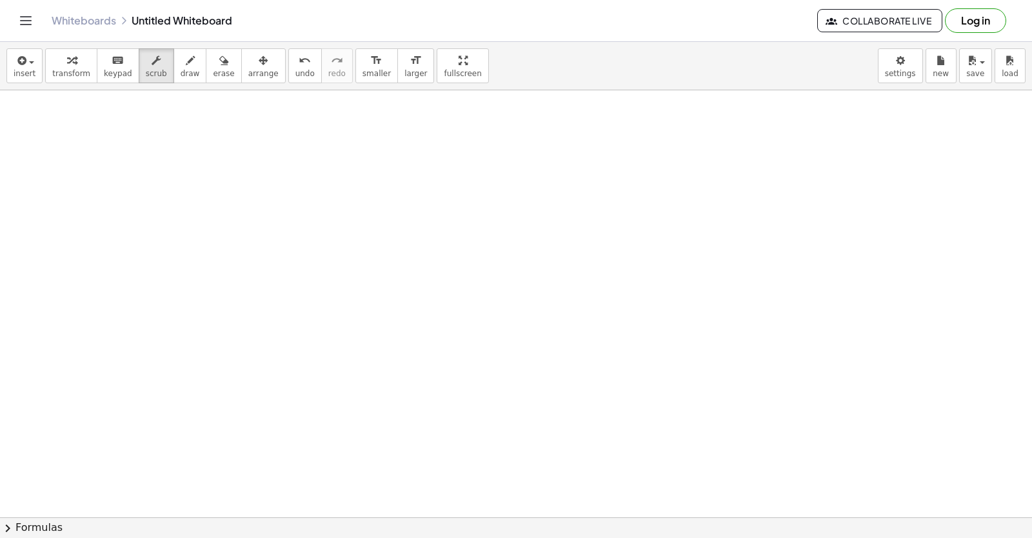
drag, startPoint x: 444, startPoint y: 451, endPoint x: 401, endPoint y: 445, distance: 43.7
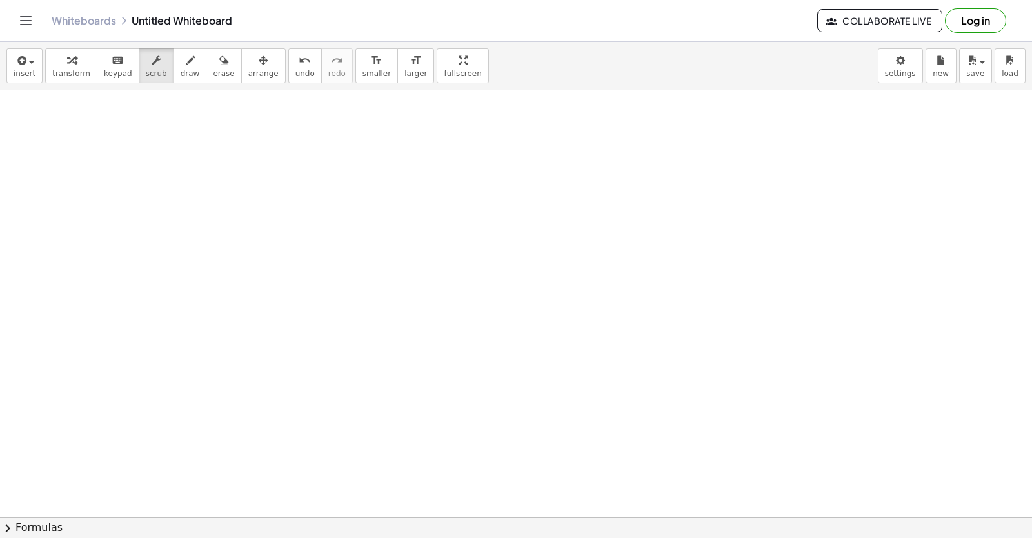
drag, startPoint x: 401, startPoint y: 445, endPoint x: 383, endPoint y: 425, distance: 26.9
drag, startPoint x: 387, startPoint y: 440, endPoint x: 310, endPoint y: 443, distance: 76.8
drag, startPoint x: 315, startPoint y: 450, endPoint x: 331, endPoint y: 435, distance: 21.9
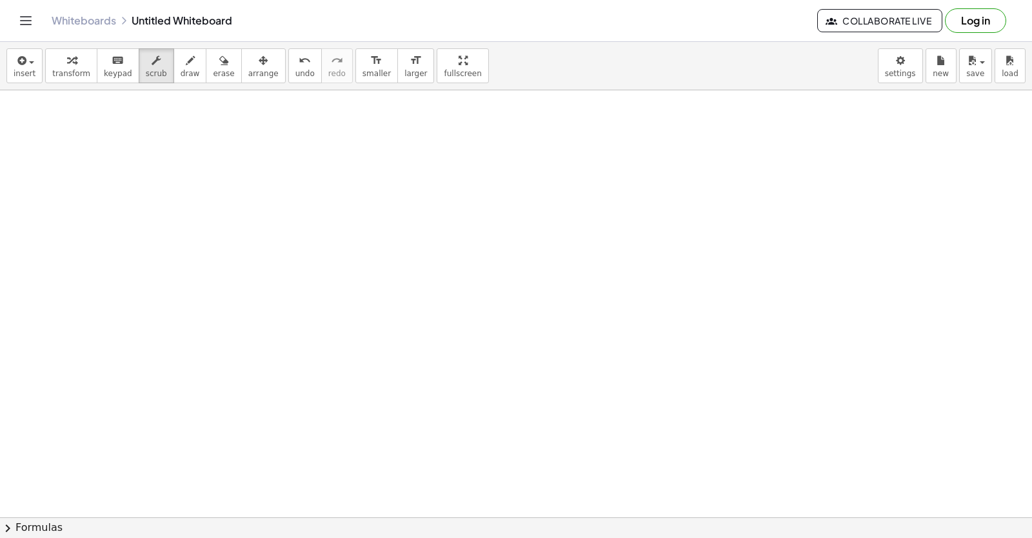
drag, startPoint x: 335, startPoint y: 435, endPoint x: 395, endPoint y: 444, distance: 60.7
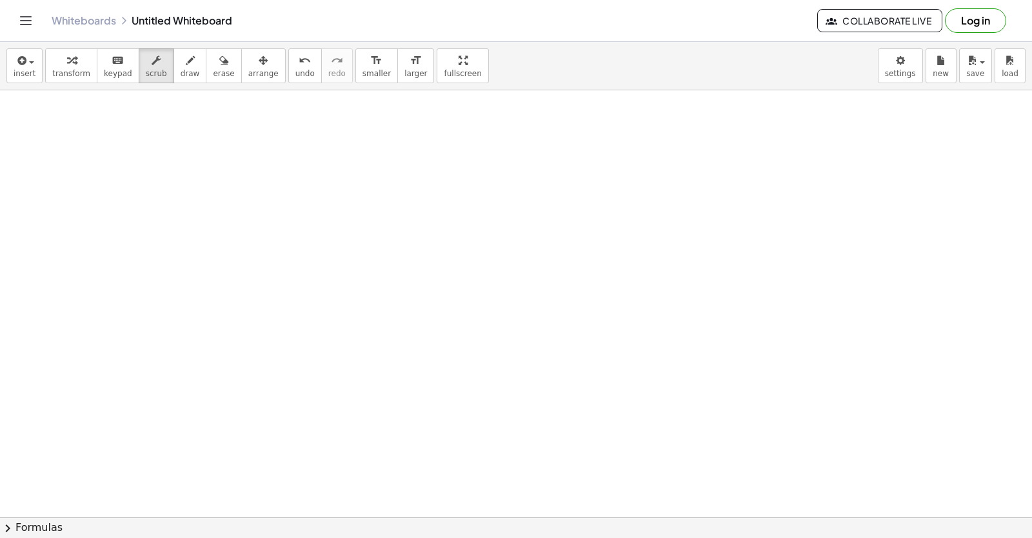
drag, startPoint x: 507, startPoint y: 391, endPoint x: 517, endPoint y: 357, distance: 36.3
drag, startPoint x: 516, startPoint y: 199, endPoint x: 455, endPoint y: 57, distance: 155.1
click at [487, 48] on div "insert select one: Math Expression Function Text Youtube Video Graphing Geometr…" at bounding box center [516, 290] width 1032 height 496
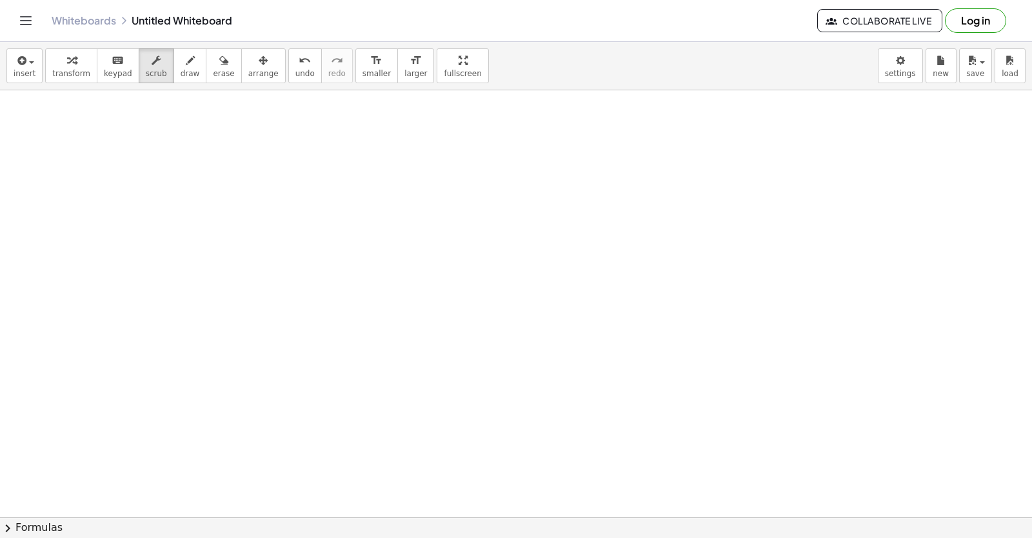
click at [452, 59] on div "insert select one: Math Expression Function Text Youtube Video Graphing Geometr…" at bounding box center [516, 66] width 1032 height 48
drag, startPoint x: 451, startPoint y: 326, endPoint x: 417, endPoint y: 320, distance: 34.6
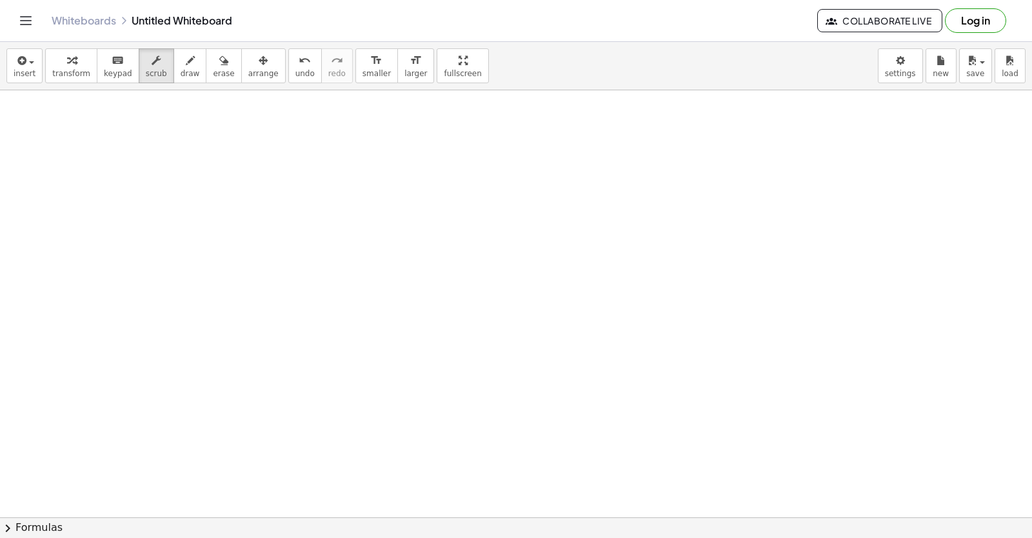
drag, startPoint x: 729, startPoint y: 351, endPoint x: 184, endPoint y: 308, distance: 546.5
drag
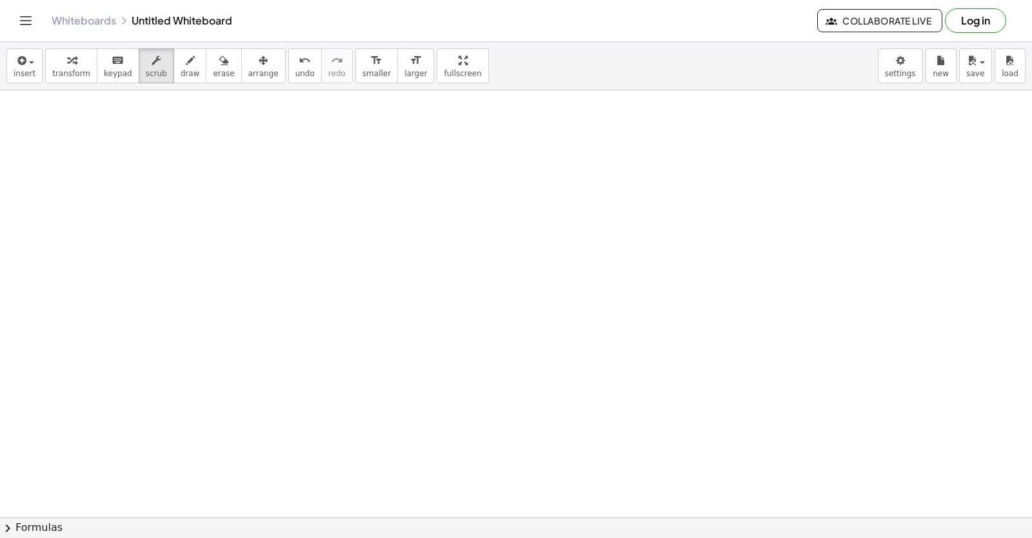
click at [723, 537] on html "Graspable Math Activities Get Started Activity Bank Assigned Work Classes White…" at bounding box center [516, 269] width 1032 height 538
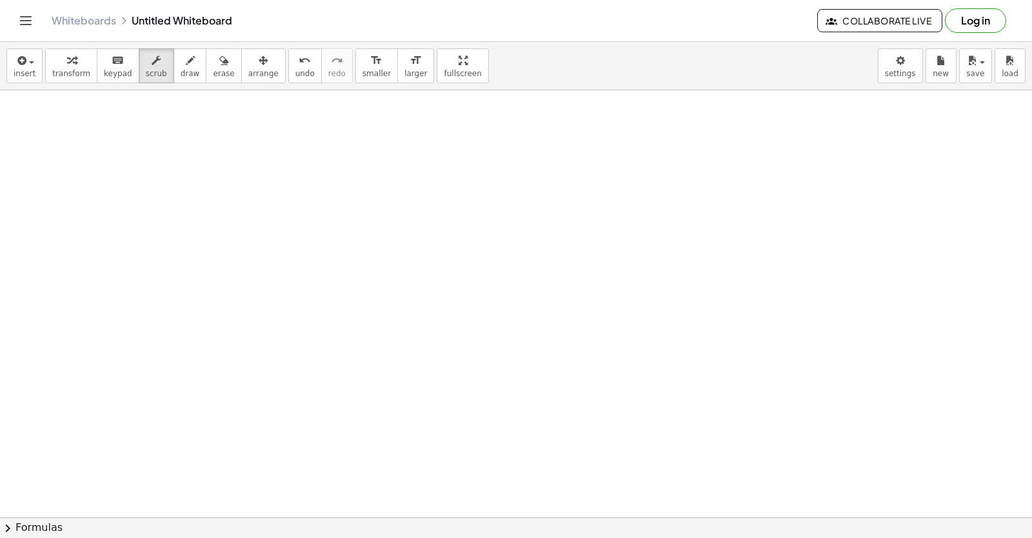
click at [439, 537] on html "Graspable Math Activities Get Started Activity Bank Assigned Work Classes White…" at bounding box center [516, 269] width 1032 height 538
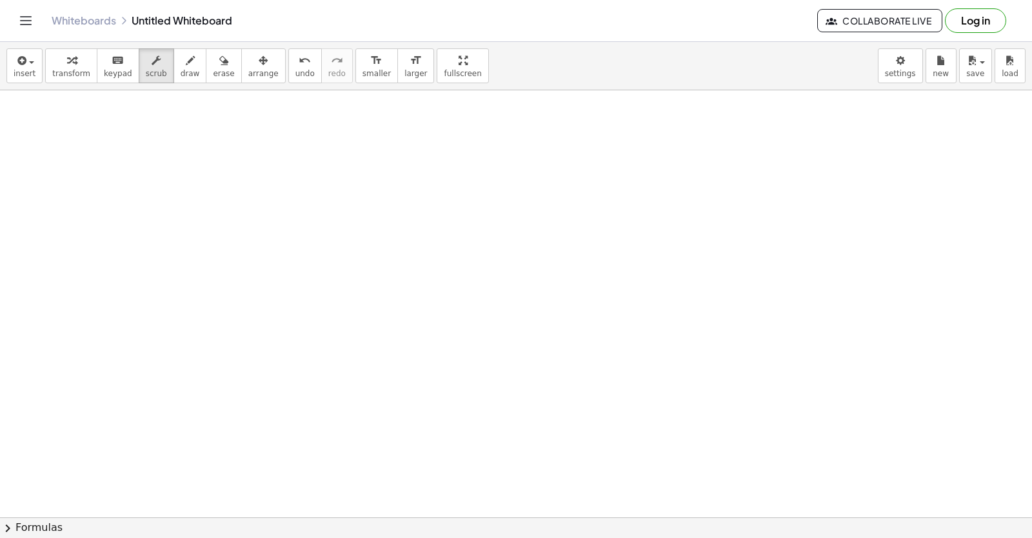
click at [398, 537] on html "Graspable Math Activities Get Started Activity Bank Assigned Work Classes White…" at bounding box center [516, 269] width 1032 height 538
click at [400, 531] on button "chevron_right Formulas" at bounding box center [516, 527] width 1032 height 21
click at [0, 0] on div "Quadratic Binomial + a 2 + · 2 · a · b + b 2 ⇔ ( + a + b ) 2" at bounding box center [0, 0] width 0 height 0
click at [0, 0] on div "Quadratic Formula + · a · x 2 + · b · x + c = 0 ⇔ x = · ( − b ± 2 √ ( + b 2 − ·…" at bounding box center [0, 0] width 0 height 0
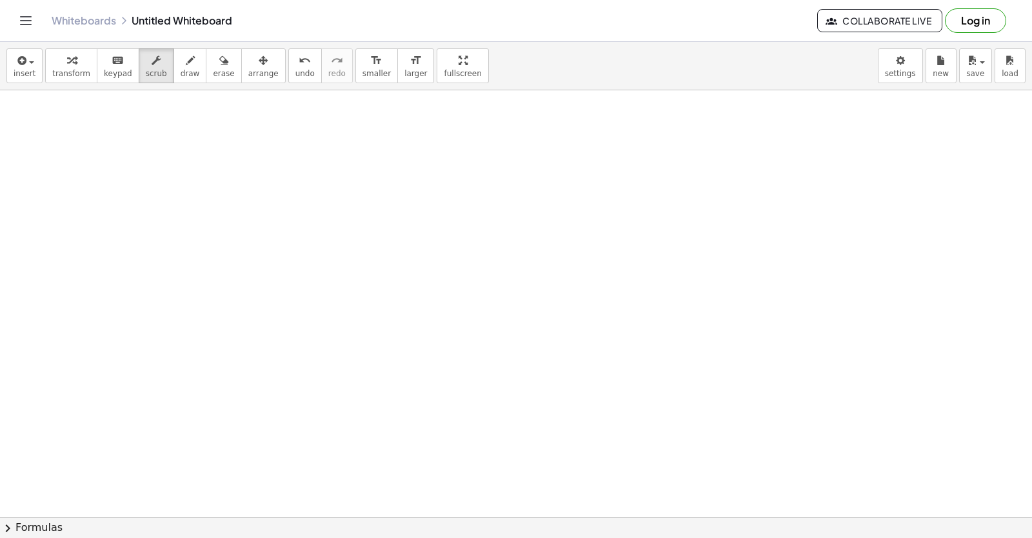
click at [0, 0] on div "Quadratic Formula + · a · x 2 + · b · x + c = 0 ⇔ x = · ( − b ± 2 √ ( + b 2 − ·…" at bounding box center [0, 0] width 0 height 0
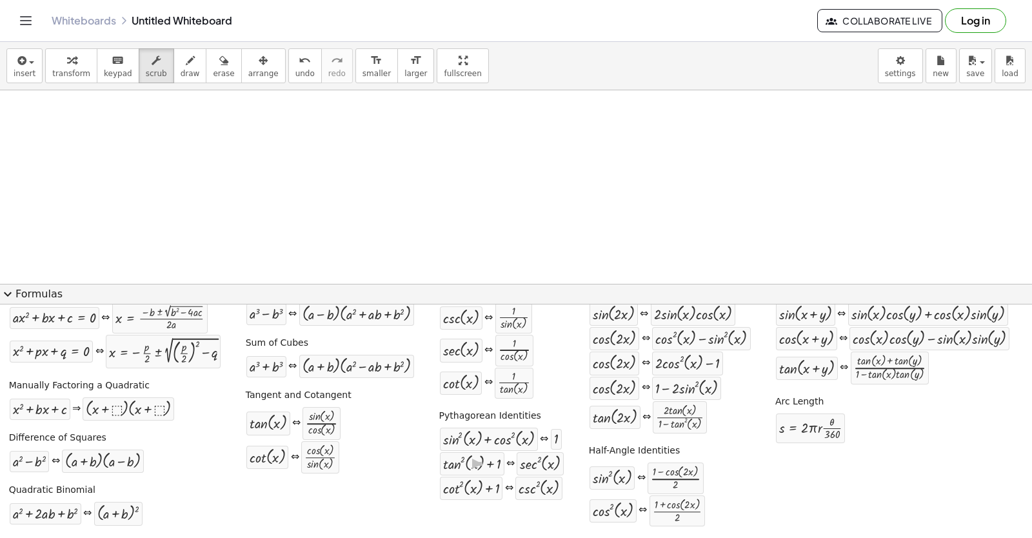
click at [8, 291] on span "expand_more" at bounding box center [7, 293] width 15 height 15
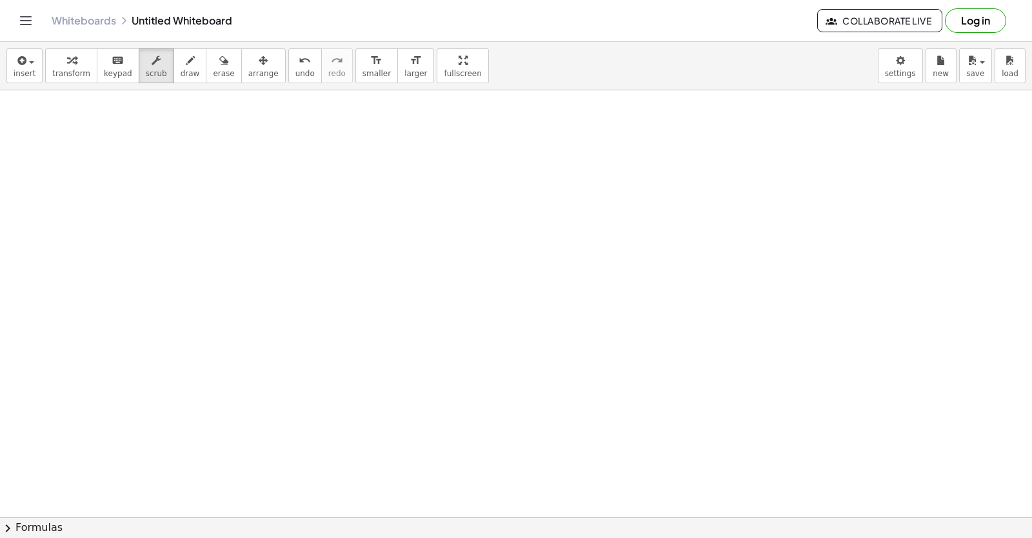
drag, startPoint x: 432, startPoint y: 421, endPoint x: 431, endPoint y: 431, distance: 10.4
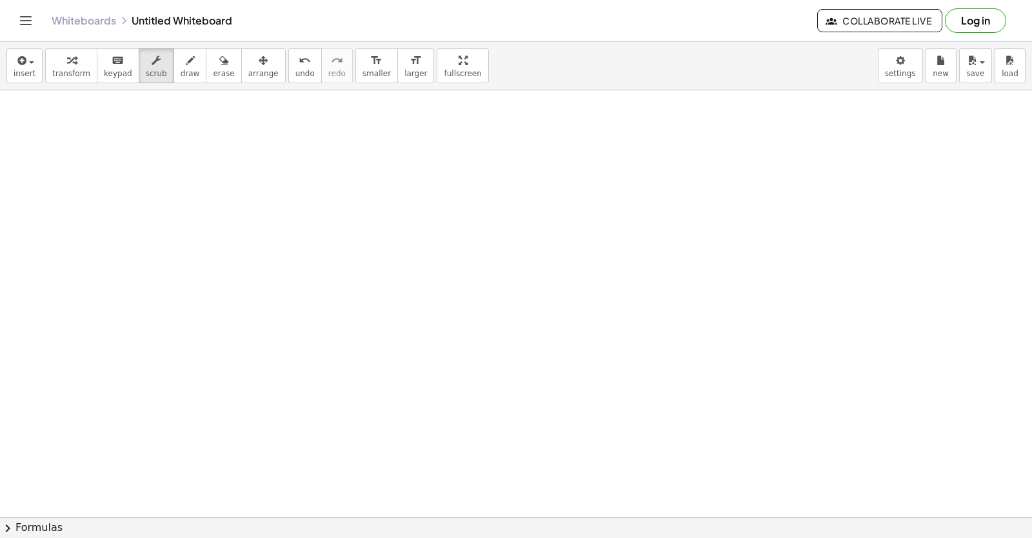
drag, startPoint x: 398, startPoint y: 420, endPoint x: 402, endPoint y: 431, distance: 11.0
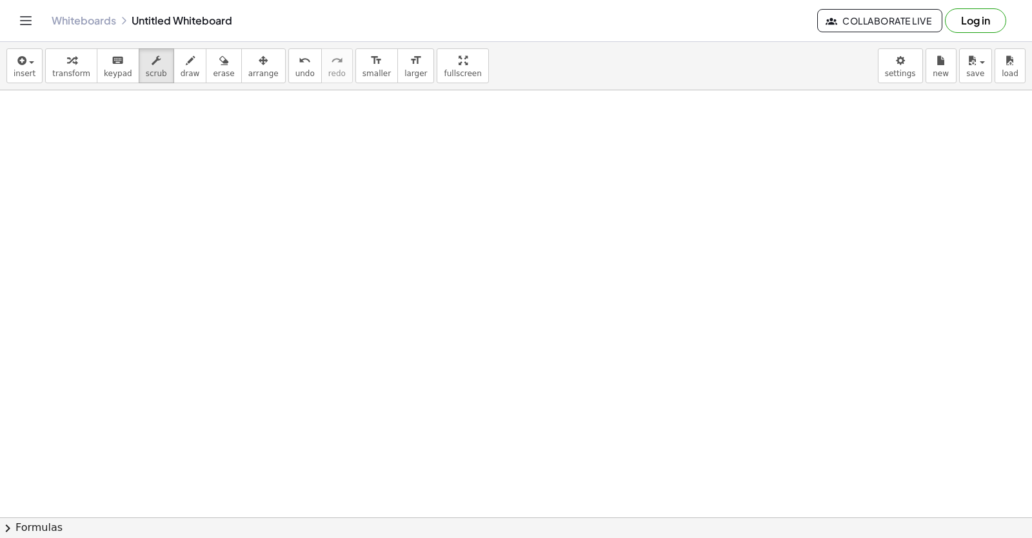
drag, startPoint x: 423, startPoint y: 455, endPoint x: 404, endPoint y: 499, distance: 47.7
drag, startPoint x: 570, startPoint y: 467, endPoint x: 531, endPoint y: 452, distance: 41.7
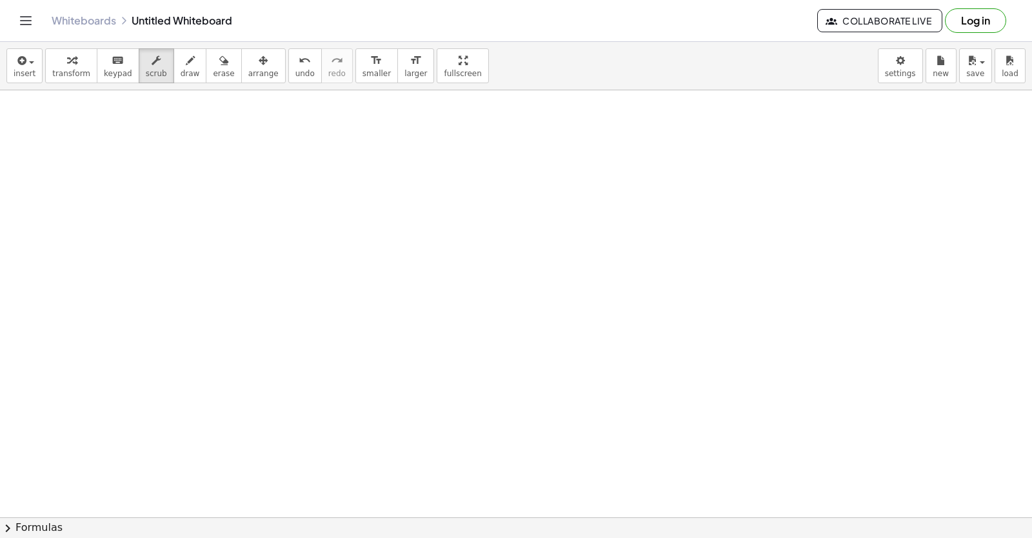
drag, startPoint x: 531, startPoint y: 452, endPoint x: 538, endPoint y: 452, distance: 7.1
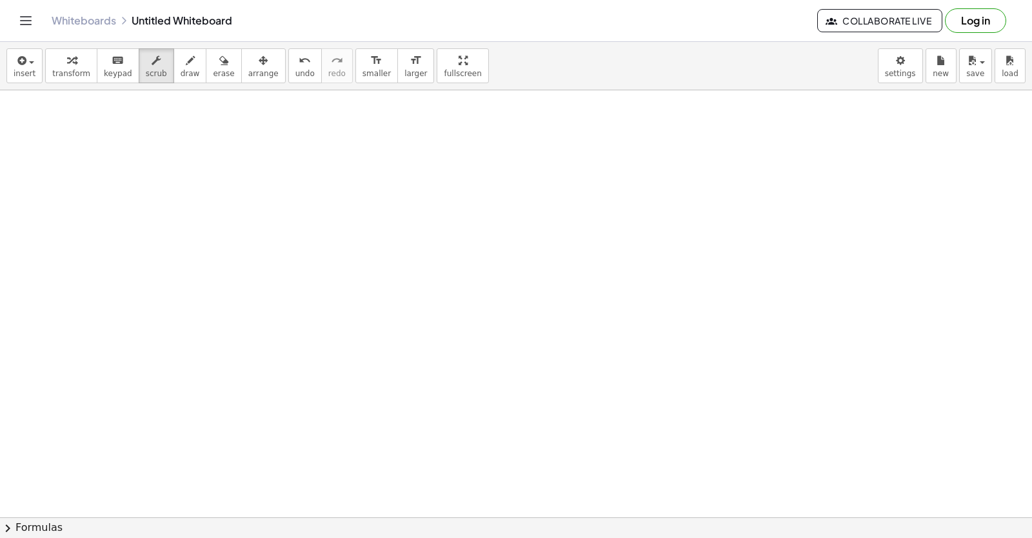
drag, startPoint x: 525, startPoint y: 451, endPoint x: 519, endPoint y: 453, distance: 6.6
drag, startPoint x: 485, startPoint y: 563, endPoint x: 438, endPoint y: 552, distance: 47.7
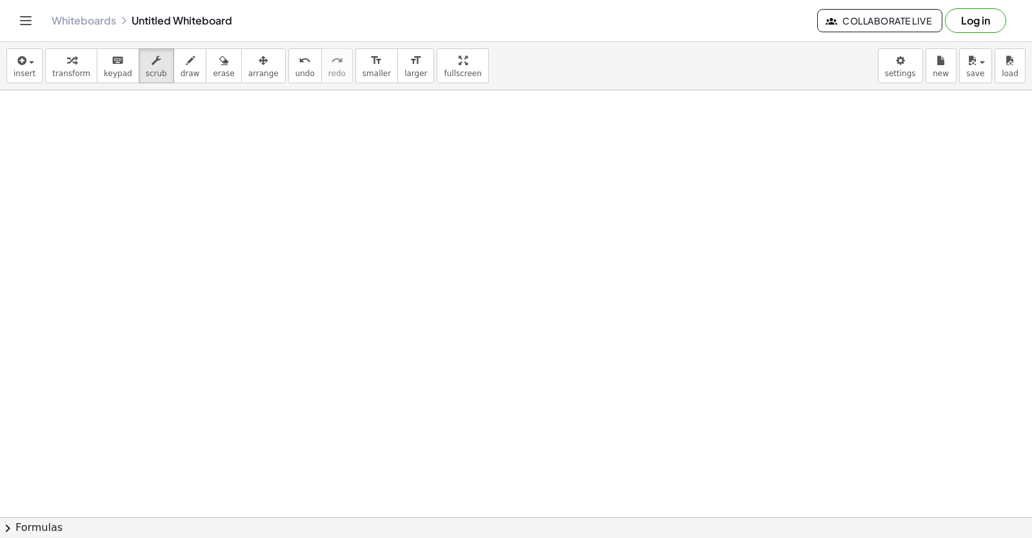
click at [438, 537] on html "Graspable Math Activities Get Started Activity Bank Assigned Work Classes White…" at bounding box center [516, 269] width 1032 height 538
drag, startPoint x: 560, startPoint y: 427, endPoint x: 553, endPoint y: 424, distance: 6.9
click at [68, 59] on icon "button" at bounding box center [71, 60] width 9 height 15
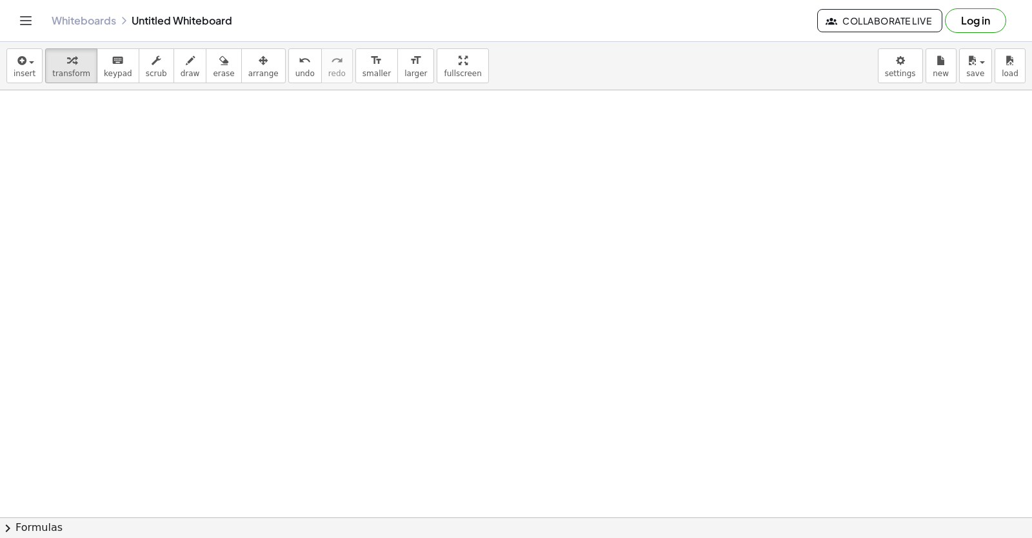
drag, startPoint x: 202, startPoint y: 422, endPoint x: 240, endPoint y: 404, distance: 41.5
click at [77, 66] on div "button" at bounding box center [71, 59] width 38 height 15
drag, startPoint x: 77, startPoint y: 66, endPoint x: 81, endPoint y: 72, distance: 7.5
click at [81, 72] on button "transform" at bounding box center [71, 65] width 52 height 35
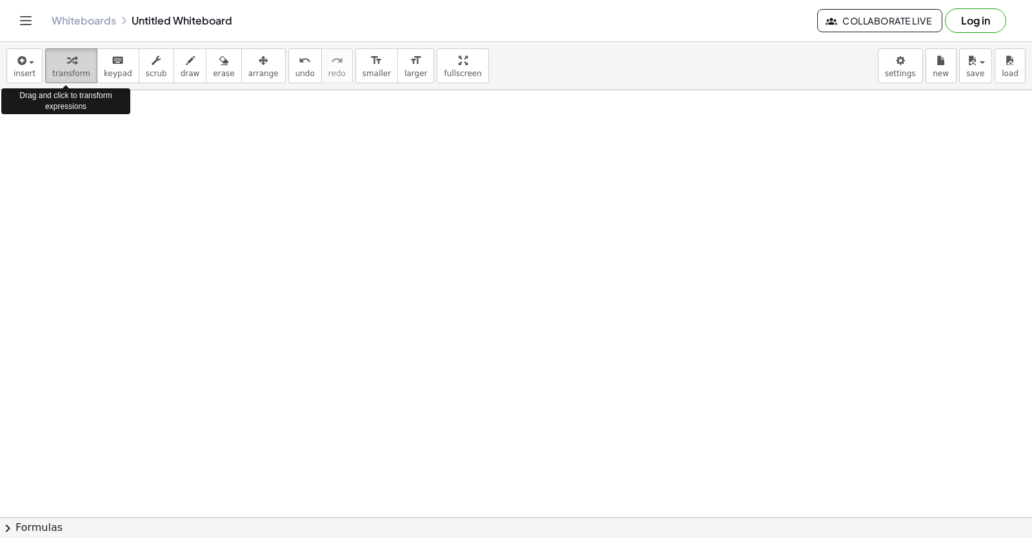
click at [81, 72] on span "transform" at bounding box center [71, 73] width 38 height 9
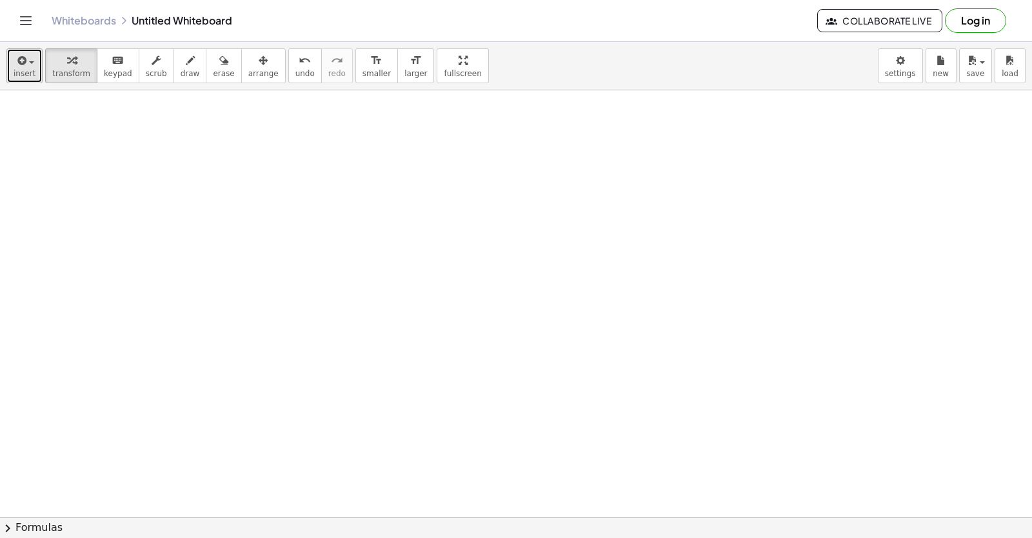
click at [28, 55] on div "button" at bounding box center [25, 59] width 22 height 15
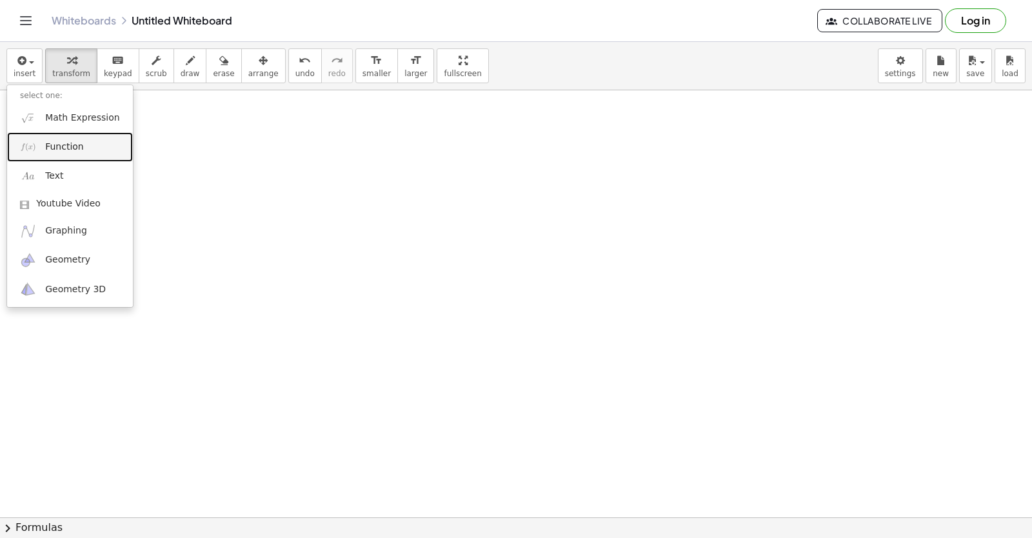
click at [46, 135] on link "Function" at bounding box center [70, 146] width 126 height 29
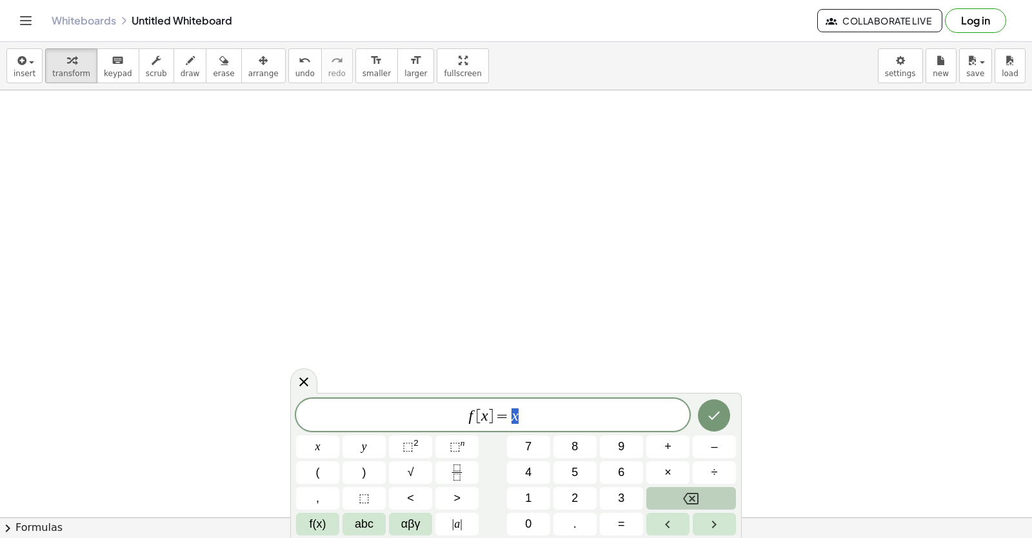
click at [700, 495] on button "Backspace" at bounding box center [691, 498] width 90 height 23
click at [700, 494] on button "Backspace" at bounding box center [691, 498] width 90 height 23
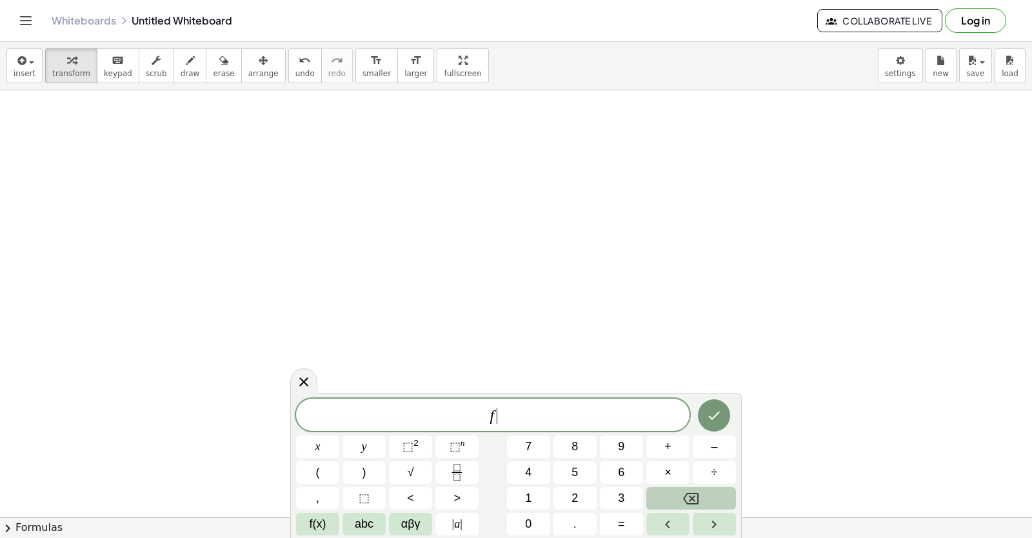
click at [700, 494] on button "Backspace" at bounding box center [691, 498] width 90 height 23
click at [622, 452] on span "9" at bounding box center [621, 446] width 6 height 17
click at [665, 451] on span "+" at bounding box center [667, 446] width 7 height 17
click at [576, 489] on span "2" at bounding box center [574, 497] width 6 height 17
click at [525, 495] on button "1" at bounding box center [528, 498] width 43 height 23
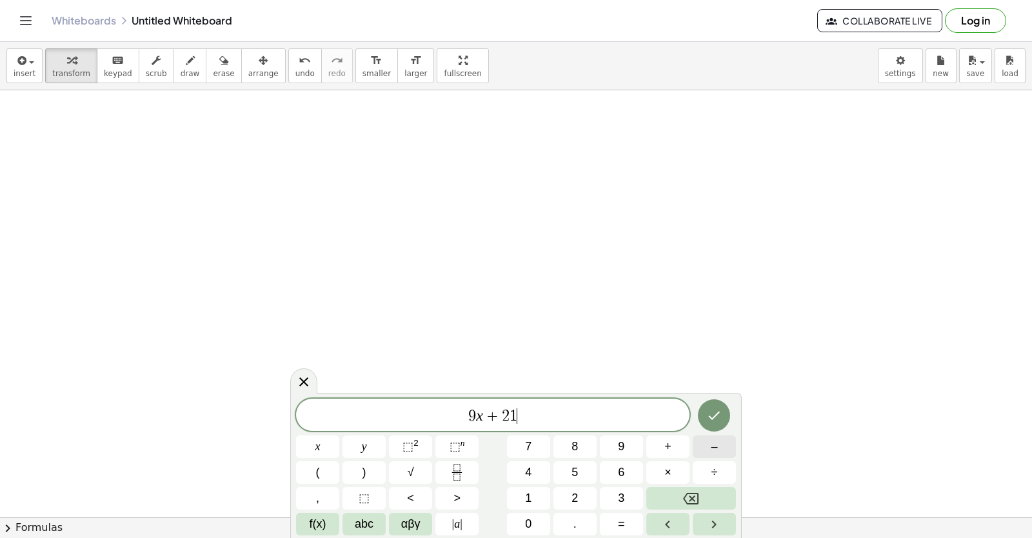
click at [706, 446] on button "–" at bounding box center [713, 446] width 43 height 23
click at [525, 490] on span "1" at bounding box center [528, 497] width 6 height 17
click at [581, 453] on button "8" at bounding box center [574, 446] width 43 height 23
click at [717, 493] on button "Backspace" at bounding box center [691, 498] width 90 height 23
click at [571, 468] on span "5" at bounding box center [574, 472] width 6 height 17
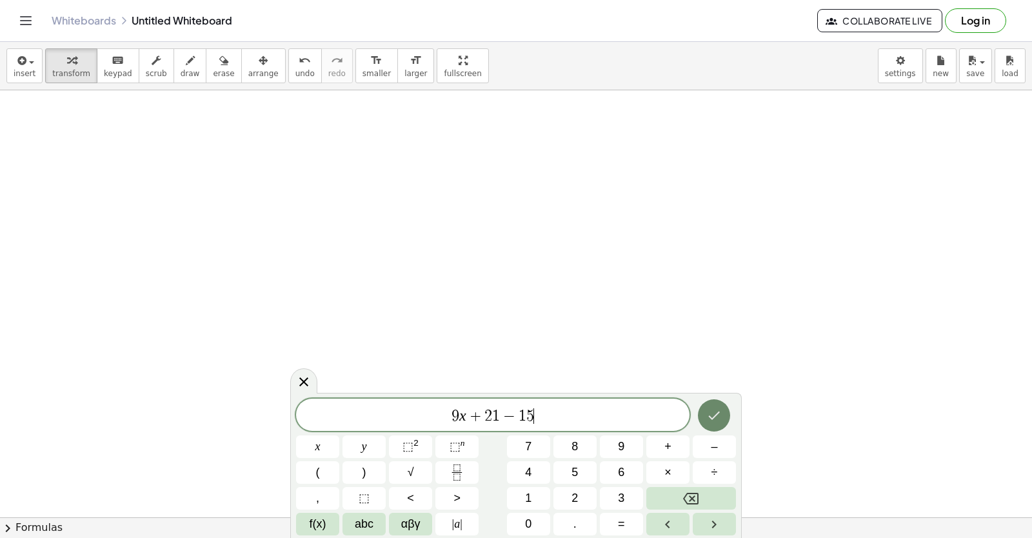
click at [714, 415] on icon "Done" at bounding box center [713, 414] width 15 height 15
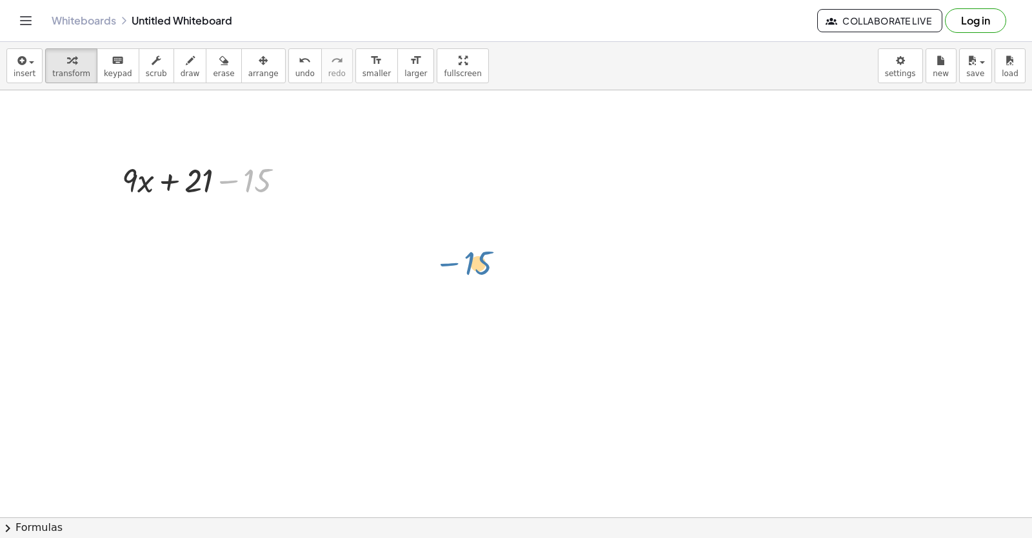
drag, startPoint x: 226, startPoint y: 183, endPoint x: 335, endPoint y: 198, distance: 110.0
drag, startPoint x: 189, startPoint y: 179, endPoint x: 334, endPoint y: 176, distance: 145.1
drag, startPoint x: 168, startPoint y: 181, endPoint x: 273, endPoint y: 176, distance: 105.2
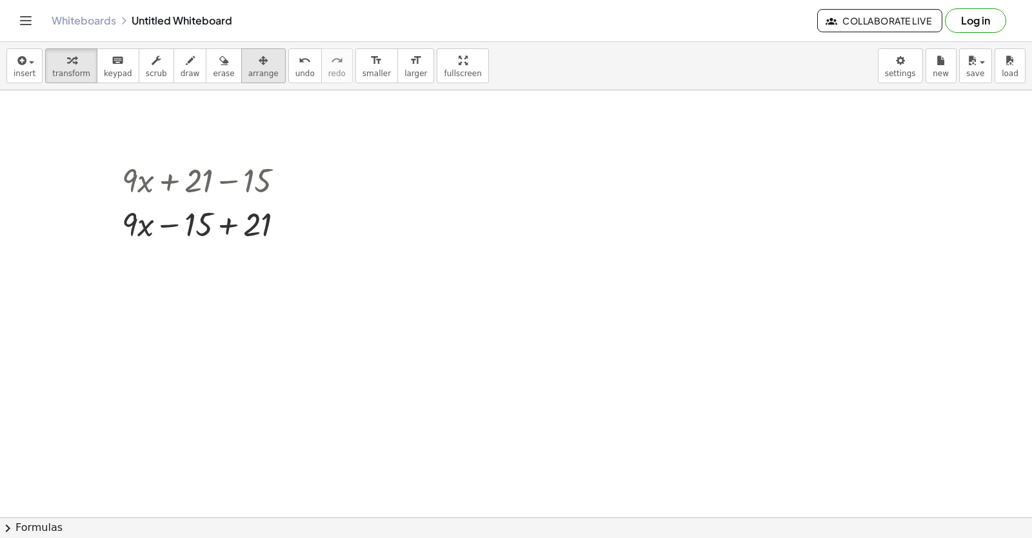
click at [248, 69] on span "arrange" at bounding box center [263, 73] width 30 height 9
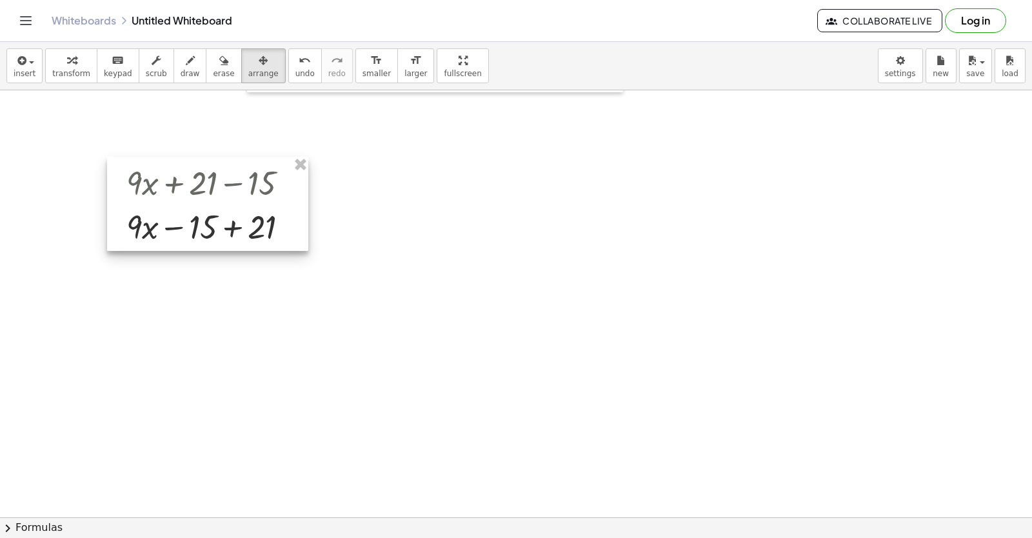
click at [230, 181] on div at bounding box center [207, 204] width 201 height 94
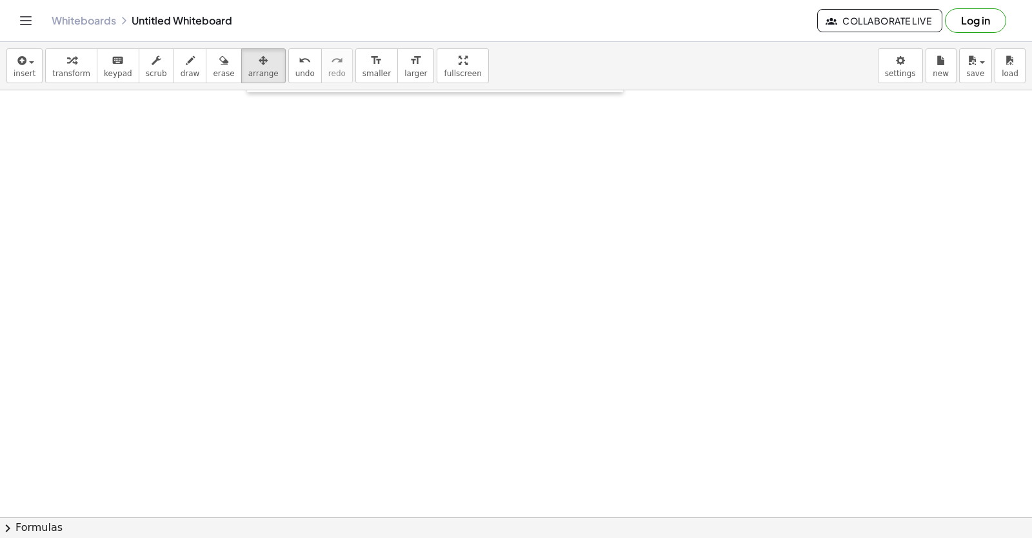
drag, startPoint x: 433, startPoint y: 493, endPoint x: 438, endPoint y: 478, distance: 15.1
drag, startPoint x: 438, startPoint y: 478, endPoint x: 455, endPoint y: 466, distance: 20.2
drag, startPoint x: 415, startPoint y: 473, endPoint x: 400, endPoint y: 464, distance: 16.8
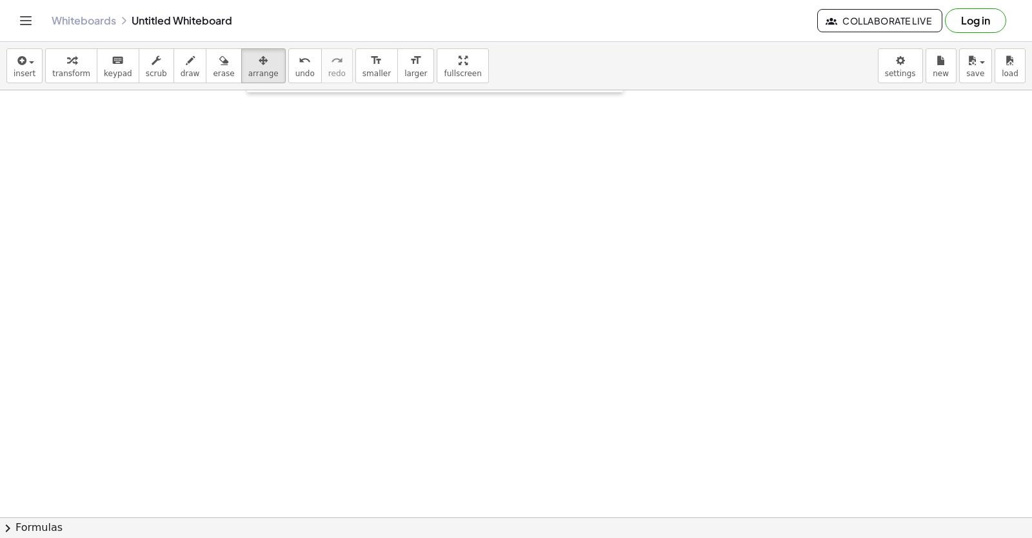
drag, startPoint x: 395, startPoint y: 460, endPoint x: 316, endPoint y: 448, distance: 80.1
drag, startPoint x: 271, startPoint y: 425, endPoint x: 266, endPoint y: 406, distance: 19.9
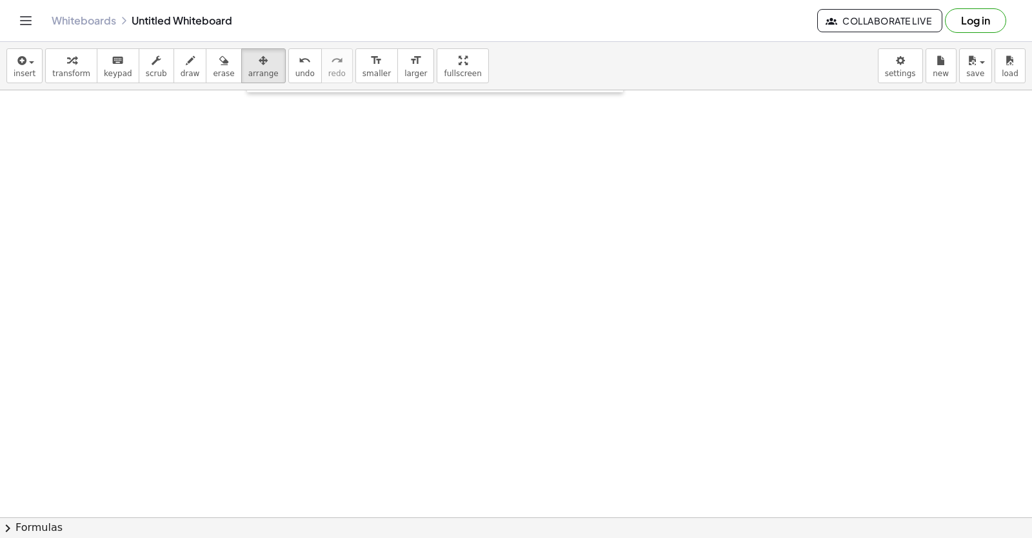
drag, startPoint x: 704, startPoint y: 397, endPoint x: 570, endPoint y: 386, distance: 134.6
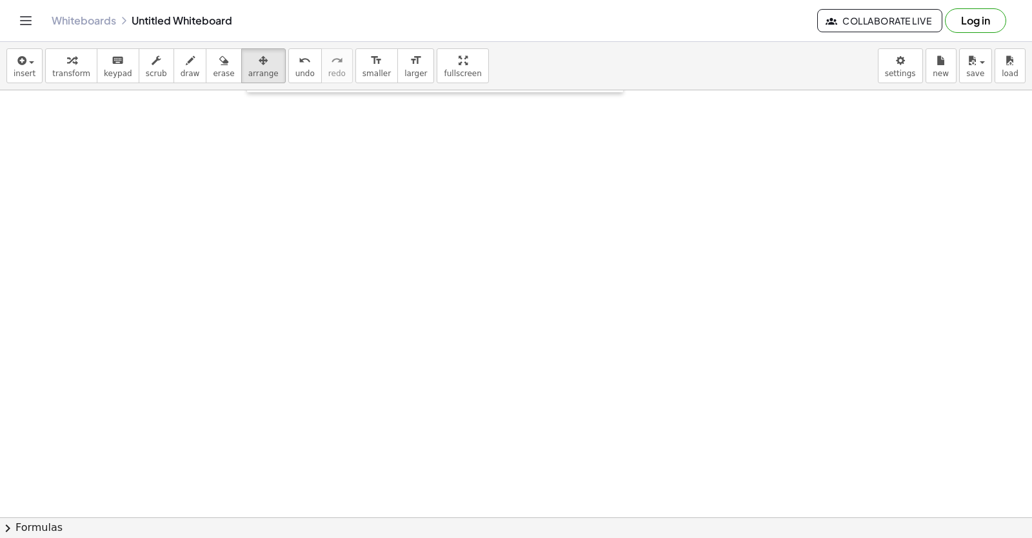
drag, startPoint x: 474, startPoint y: 323, endPoint x: 586, endPoint y: 403, distance: 137.8
drag, startPoint x: 616, startPoint y: 298, endPoint x: 301, endPoint y: 306, distance: 315.4
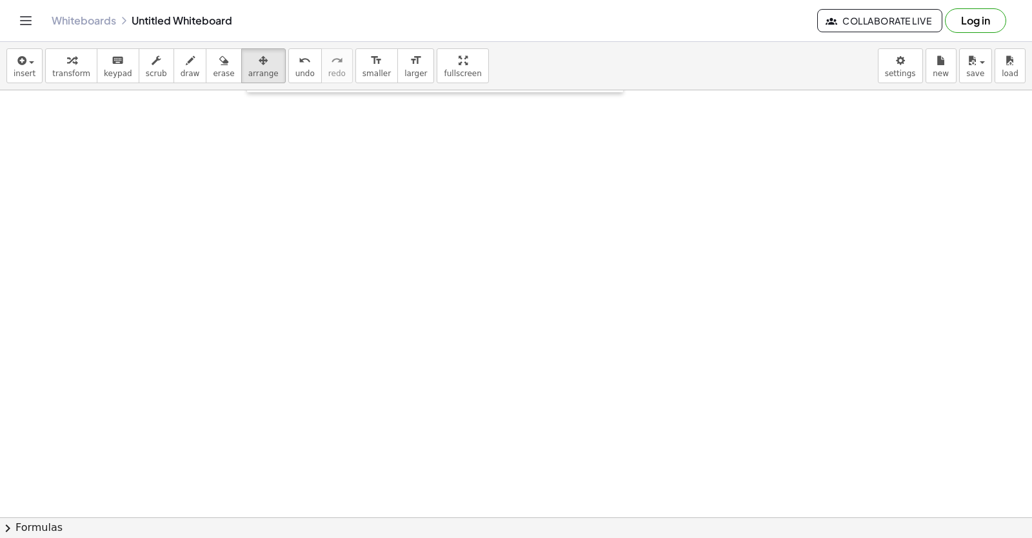
drag, startPoint x: 271, startPoint y: 328, endPoint x: 282, endPoint y: 326, distance: 11.3
click at [752, 537] on html "Graspable Math Activities Get Started Activity Bank Assigned Work Classes White…" at bounding box center [516, 269] width 1032 height 538
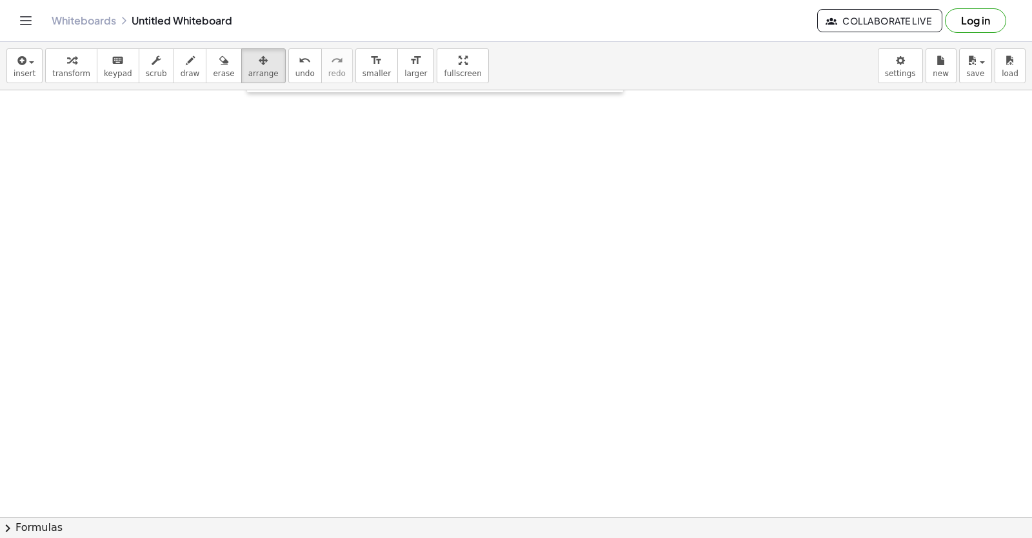
drag, startPoint x: 752, startPoint y: 529, endPoint x: 635, endPoint y: 349, distance: 215.0
click at [723, 518] on button "chevron_right Formulas" at bounding box center [516, 527] width 1032 height 21
drag, startPoint x: 635, startPoint y: 349, endPoint x: 384, endPoint y: 411, distance: 258.5
click at [0, 0] on label "Pythagorean Identities" at bounding box center [0, 0] width 0 height 0
click at [0, 0] on div "Quadratic Formula + · a · x 2 + · b · x + c = 0 ⇔ x = · ( − b ± 2 √ ( + b 2 − ·…" at bounding box center [0, 0] width 0 height 0
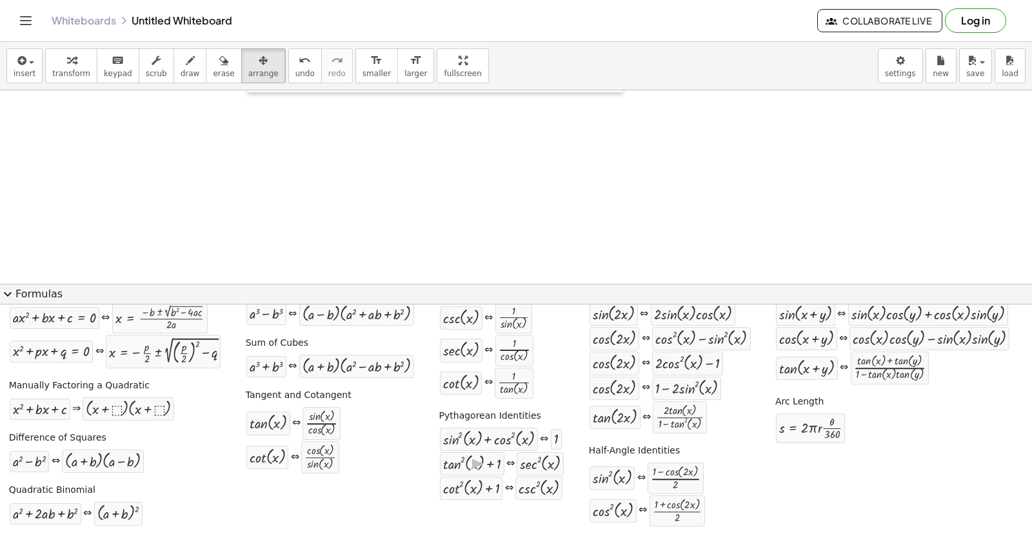
drag, startPoint x: 384, startPoint y: 411, endPoint x: 12, endPoint y: 286, distance: 392.7
click at [14, 286] on span "expand_more" at bounding box center [7, 293] width 15 height 15
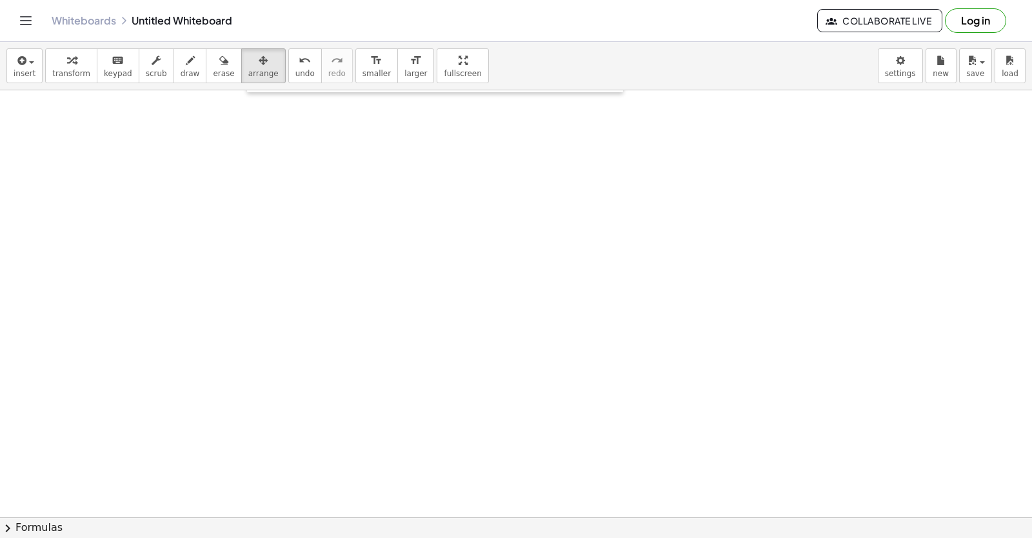
drag, startPoint x: 285, startPoint y: 400, endPoint x: 449, endPoint y: 340, distance: 175.0
drag, startPoint x: 313, startPoint y: 418, endPoint x: 330, endPoint y: 421, distance: 17.0
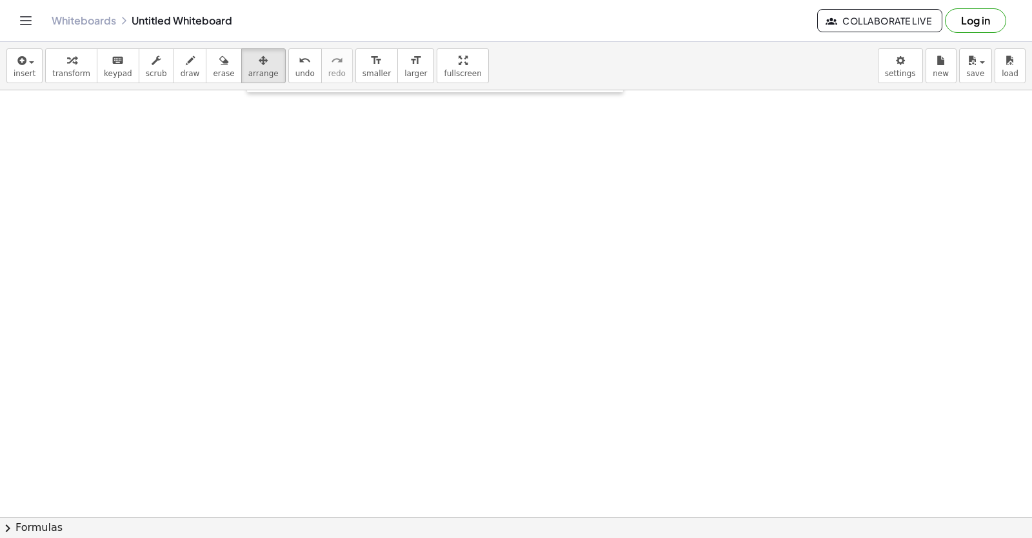
drag, startPoint x: 326, startPoint y: 437, endPoint x: 320, endPoint y: 415, distance: 22.7
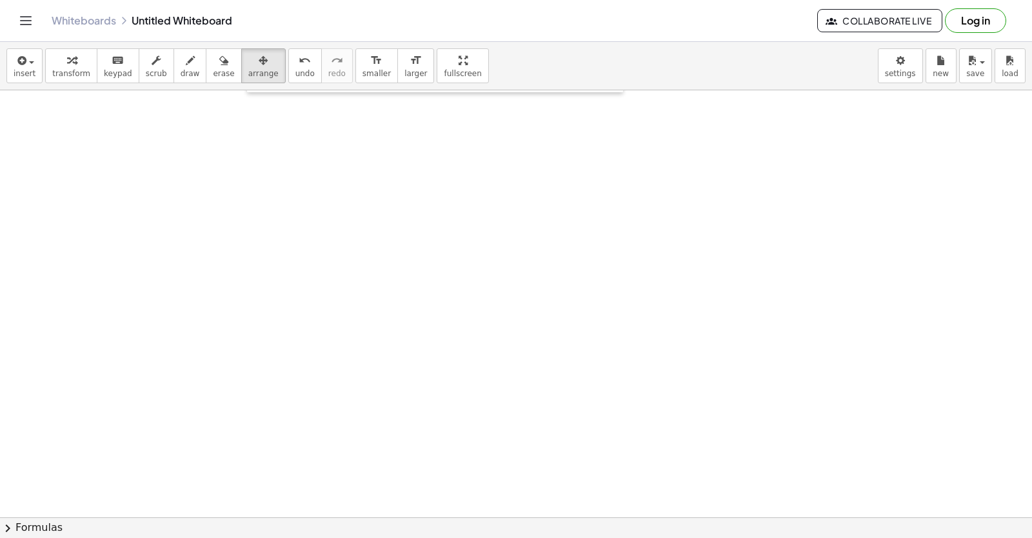
drag, startPoint x: 439, startPoint y: 474, endPoint x: 449, endPoint y: 474, distance: 10.3
drag, startPoint x: 516, startPoint y: 504, endPoint x: 532, endPoint y: 510, distance: 17.4
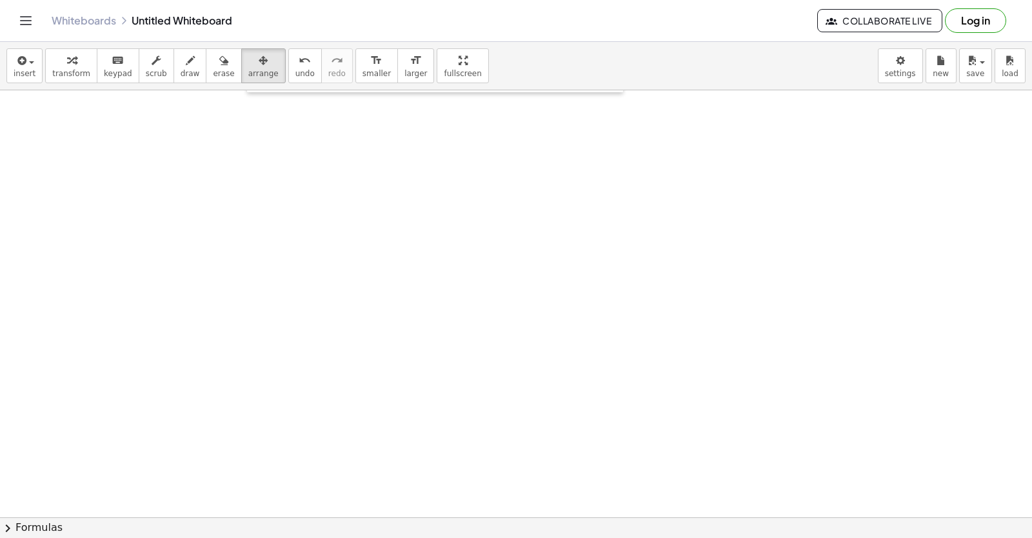
drag, startPoint x: 407, startPoint y: 520, endPoint x: 350, endPoint y: 511, distance: 58.0
click at [394, 523] on div "insert select one: Math Expression Function Text Youtube Video Graphing Geometr…" at bounding box center [516, 290] width 1032 height 496
drag, startPoint x: 275, startPoint y: 436, endPoint x: 304, endPoint y: 393, distance: 51.9
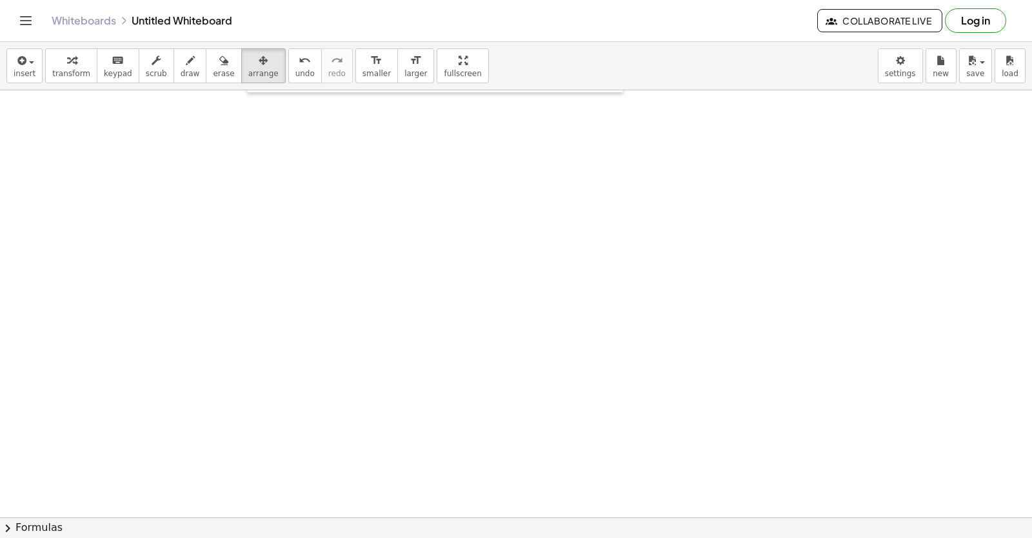
drag, startPoint x: 189, startPoint y: 291, endPoint x: 166, endPoint y: 179, distance: 114.6
drag, startPoint x: 535, startPoint y: 361, endPoint x: 373, endPoint y: 295, distance: 175.5
click at [250, 537] on html "Graspable Math Activities Get Started Activity Bank Assigned Work Classes White…" at bounding box center [516, 269] width 1032 height 538
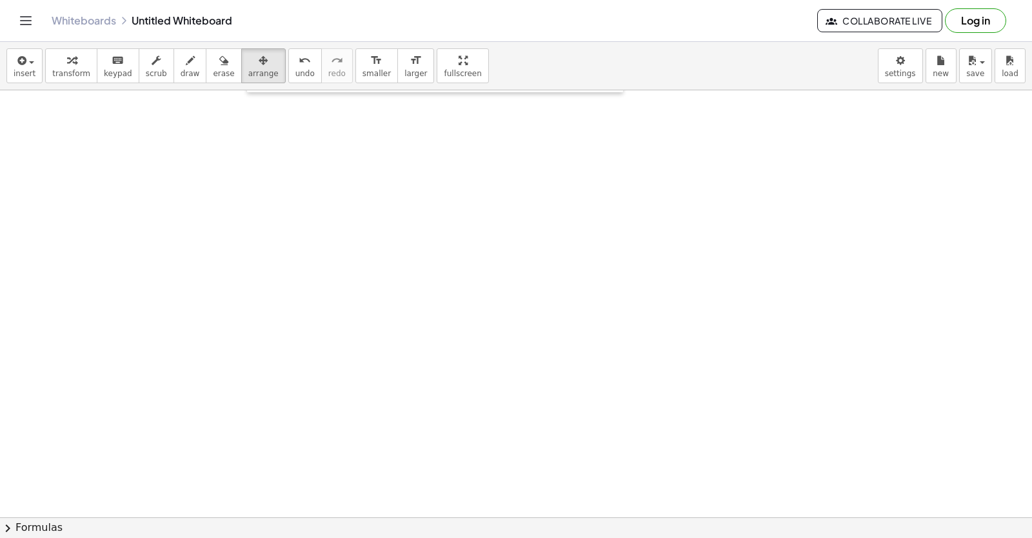
drag, startPoint x: 559, startPoint y: 410, endPoint x: 427, endPoint y: 407, distance: 131.6
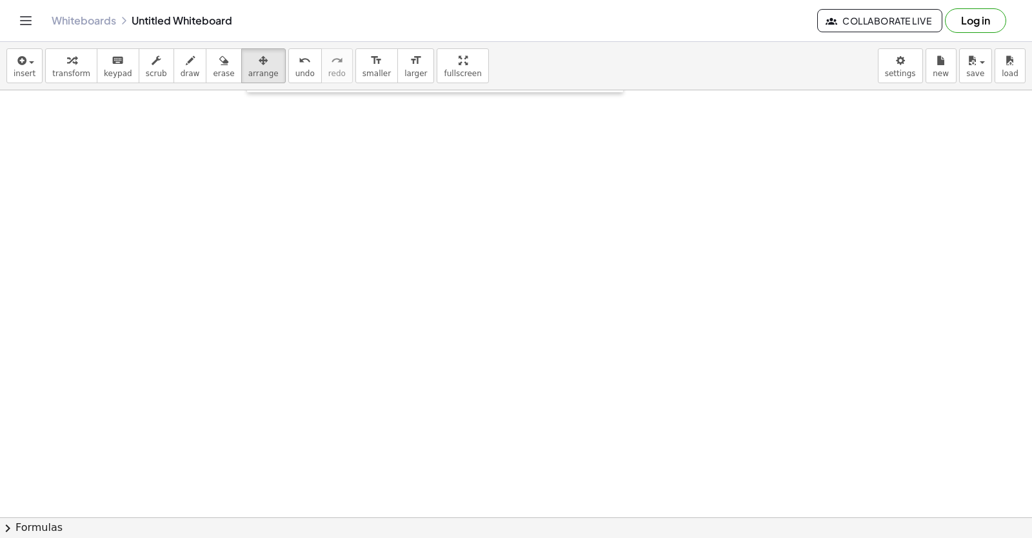
drag, startPoint x: 555, startPoint y: 441, endPoint x: 576, endPoint y: 428, distance: 24.3
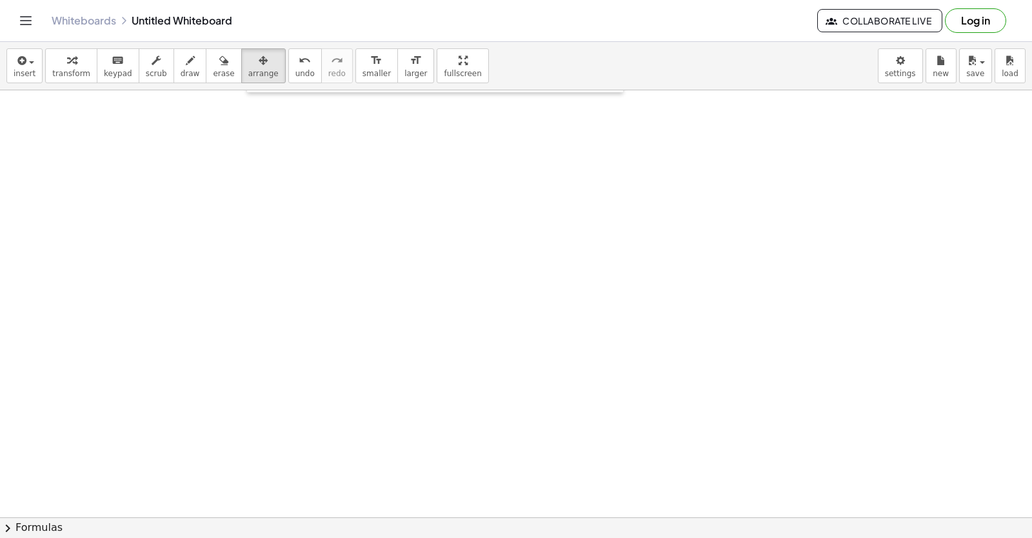
click at [0, 517] on button "chevron_right Formulas" at bounding box center [516, 527] width 1032 height 21
drag, startPoint x: 579, startPoint y: 421, endPoint x: 300, endPoint y: 381, distance: 281.4
drag, startPoint x: 300, startPoint y: 381, endPoint x: 298, endPoint y: 393, distance: 12.5
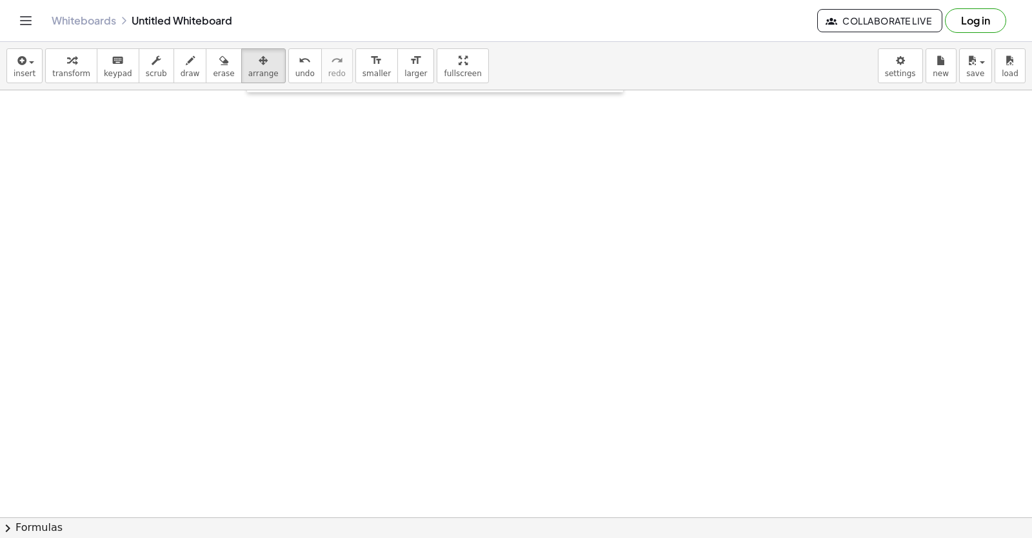
drag, startPoint x: 331, startPoint y: 458, endPoint x: 371, endPoint y: 499, distance: 57.4
drag, startPoint x: 374, startPoint y: 505, endPoint x: 433, endPoint y: 489, distance: 60.7
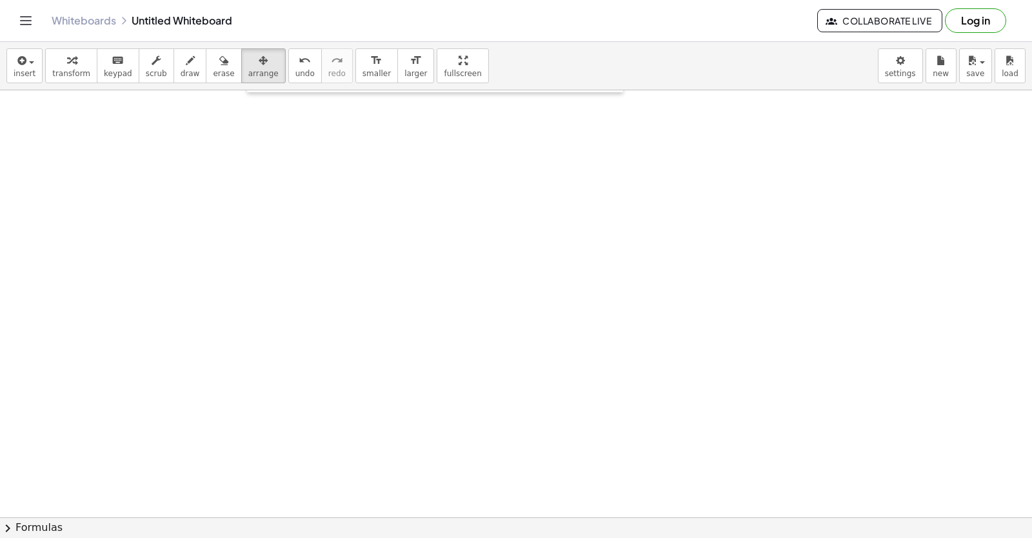
drag, startPoint x: 439, startPoint y: 485, endPoint x: 448, endPoint y: 481, distance: 9.8
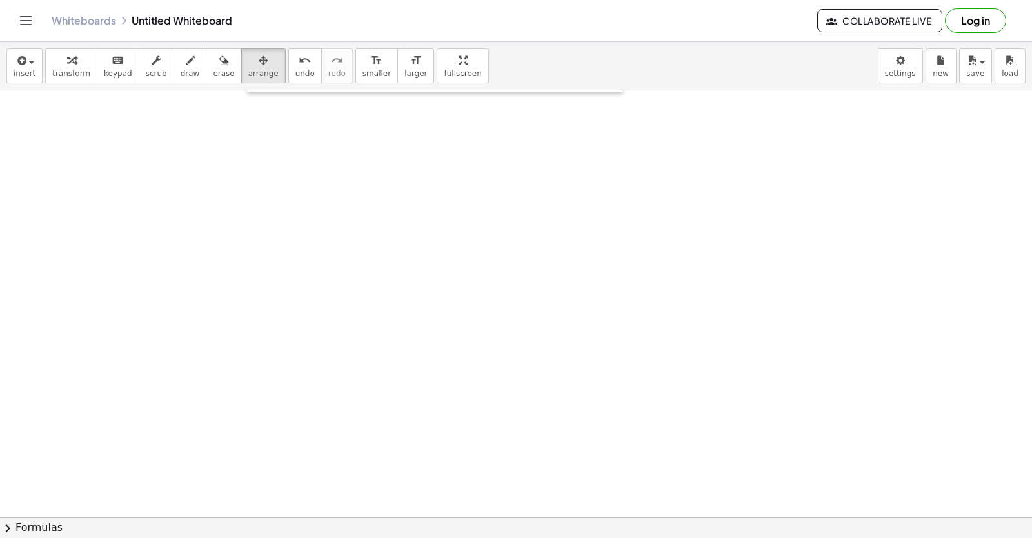
drag, startPoint x: 596, startPoint y: 271, endPoint x: 602, endPoint y: 266, distance: 7.8
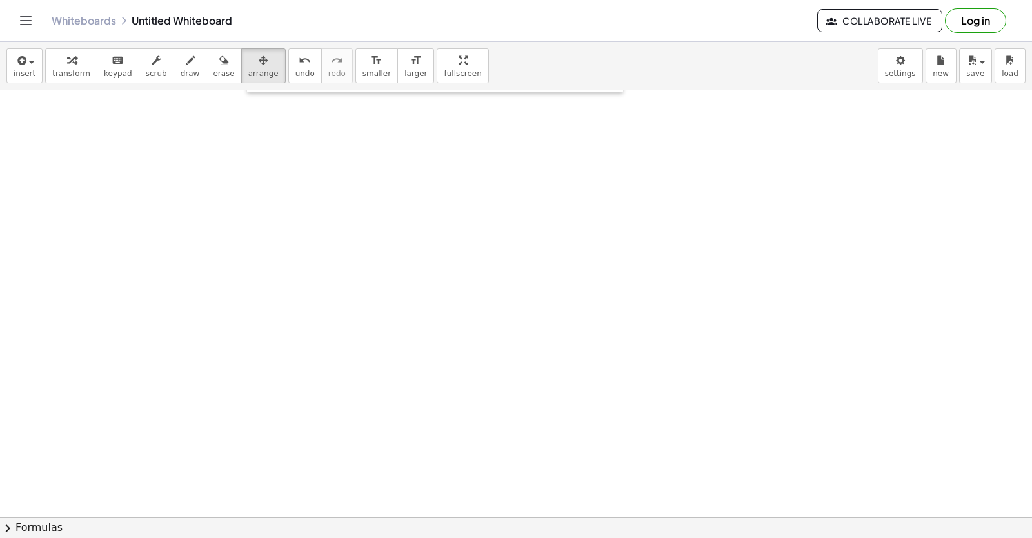
drag, startPoint x: 615, startPoint y: 251, endPoint x: 807, endPoint y: 106, distance: 240.6
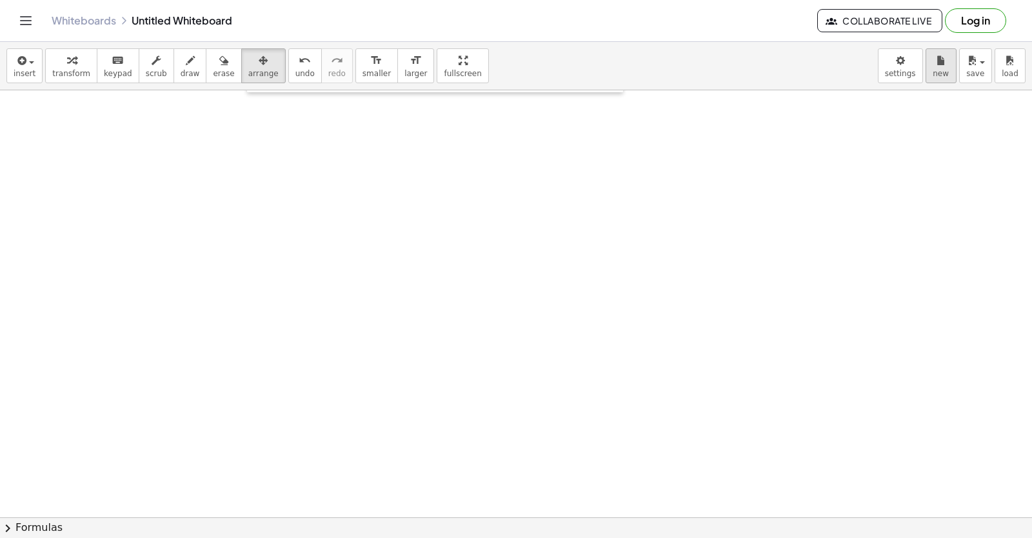
click at [933, 57] on div "insert select one: Math Expression Function Text Youtube Video Graphing Geometr…" at bounding box center [516, 66] width 1032 height 48
click at [1031, 72] on div "insert select one: Math Expression Function Text Youtube Video Graphing Geometr…" at bounding box center [516, 66] width 1032 height 48
click at [1031, 77] on div "insert select one: Math Expression Function Text Youtube Video Graphing Geometr…" at bounding box center [516, 66] width 1032 height 48
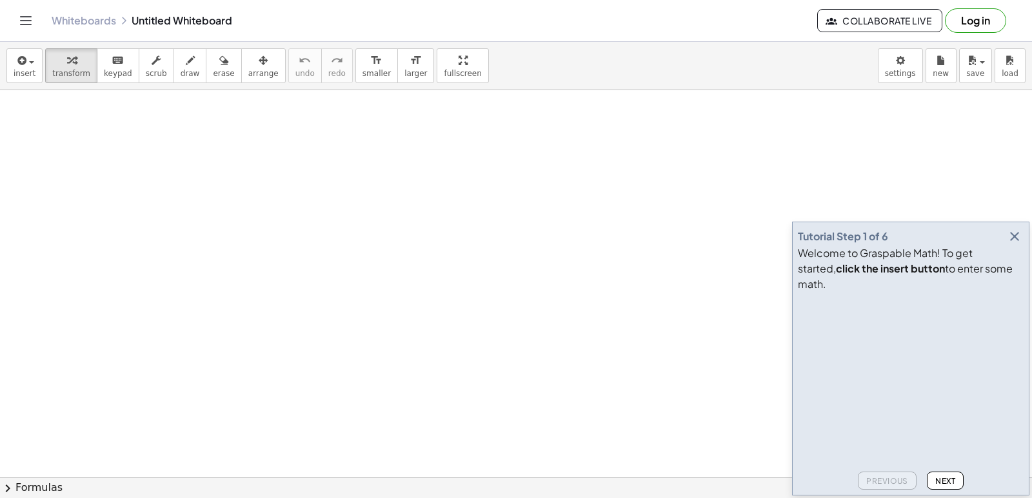
drag, startPoint x: 868, startPoint y: 422, endPoint x: 878, endPoint y: 404, distance: 21.4
click at [878, 394] on video at bounding box center [894, 345] width 193 height 97
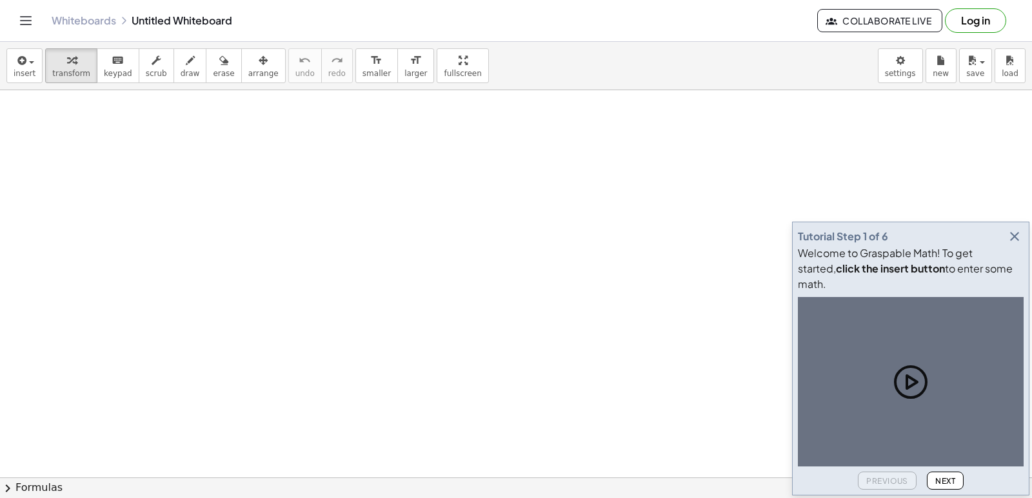
click at [917, 380] on icon at bounding box center [910, 382] width 41 height 41
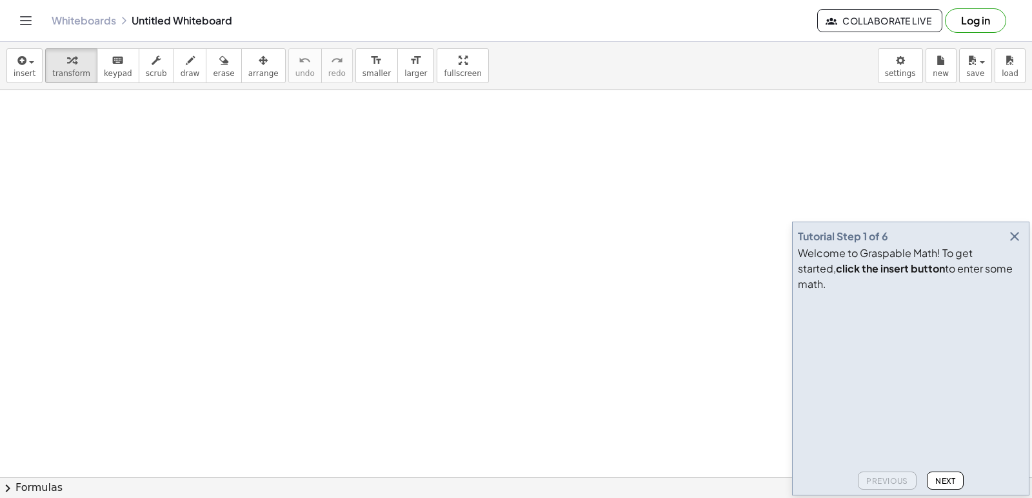
click at [991, 394] on video at bounding box center [894, 345] width 193 height 97
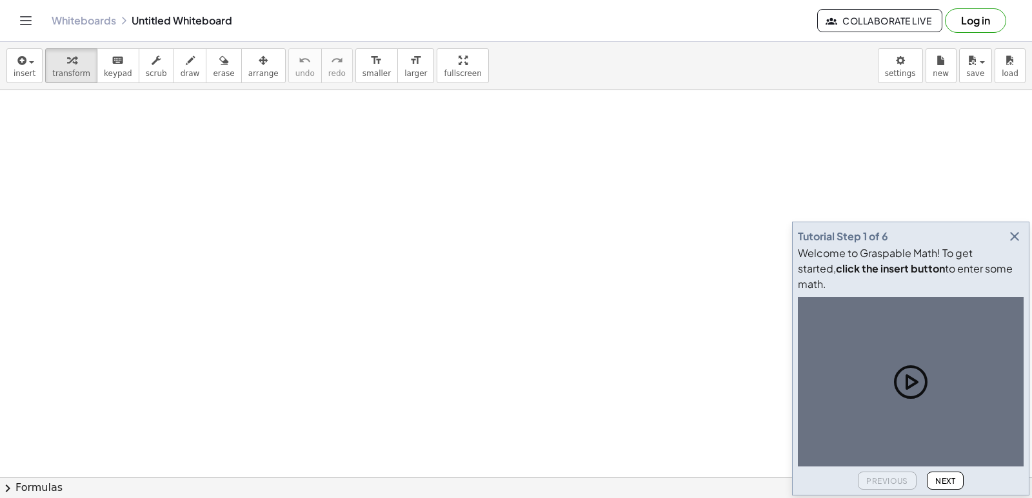
click at [910, 380] on icon at bounding box center [910, 382] width 41 height 41
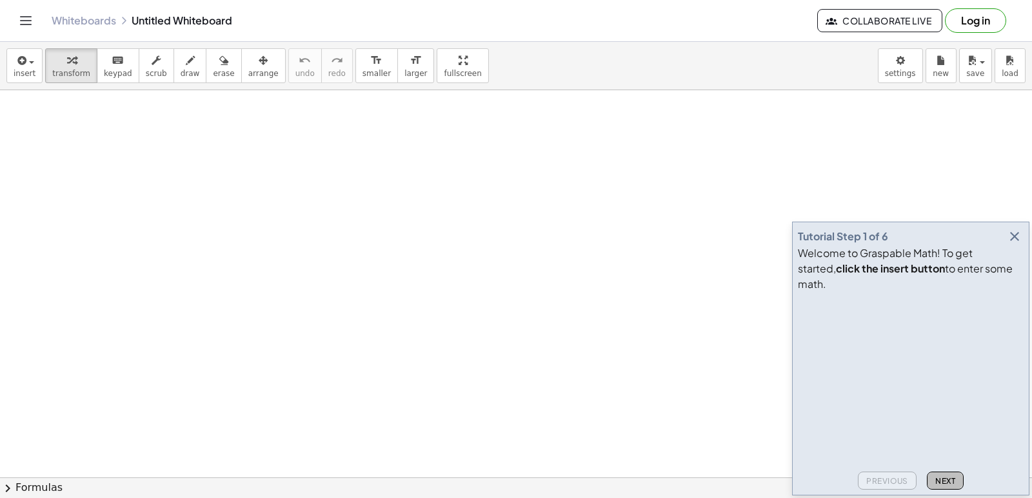
click at [946, 485] on button "Next" at bounding box center [944, 481] width 37 height 18
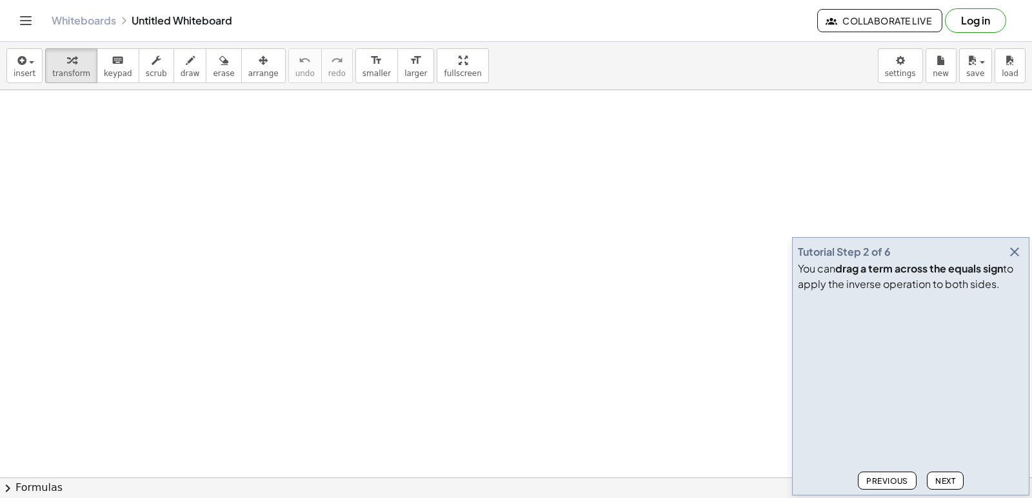
click at [951, 487] on button "Next" at bounding box center [944, 481] width 37 height 18
click at [939, 478] on span "Next" at bounding box center [945, 481] width 20 height 10
click at [1008, 252] on icon "button" at bounding box center [1013, 251] width 15 height 15
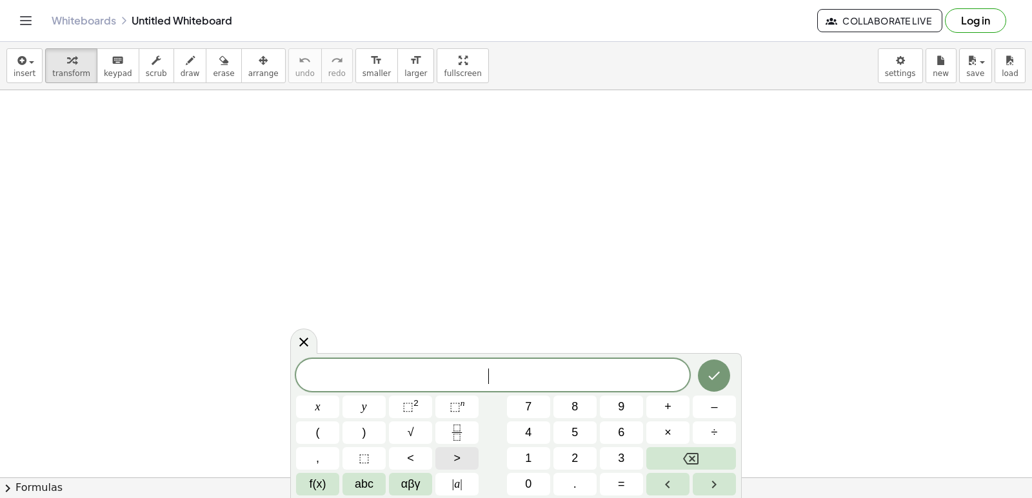
click at [450, 449] on button ">" at bounding box center [456, 458] width 43 height 23
click at [695, 461] on icon "Backspace" at bounding box center [690, 459] width 15 height 12
click at [721, 380] on icon "Done" at bounding box center [713, 375] width 15 height 15
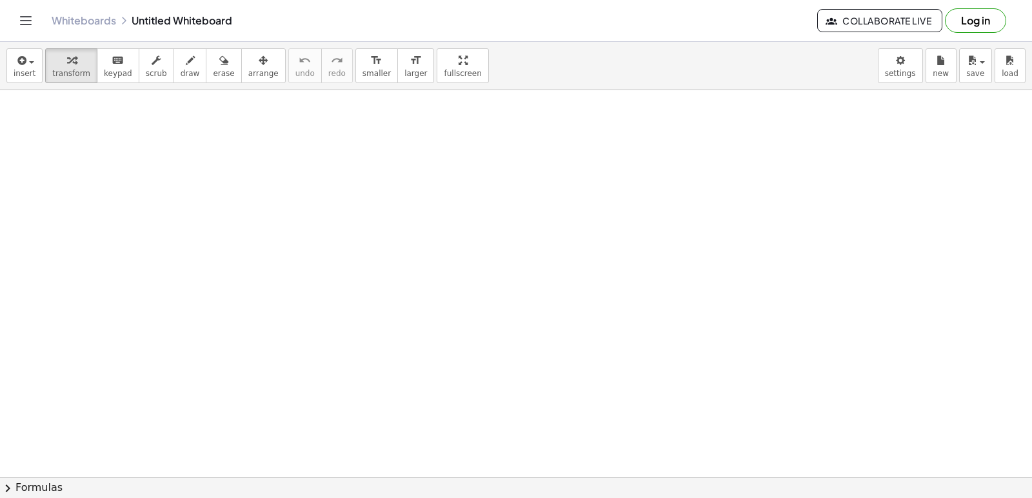
drag, startPoint x: 435, startPoint y: 442, endPoint x: 422, endPoint y: 413, distance: 32.0
click at [0, 0] on button "⬚ 2" at bounding box center [0, 0] width 0 height 0
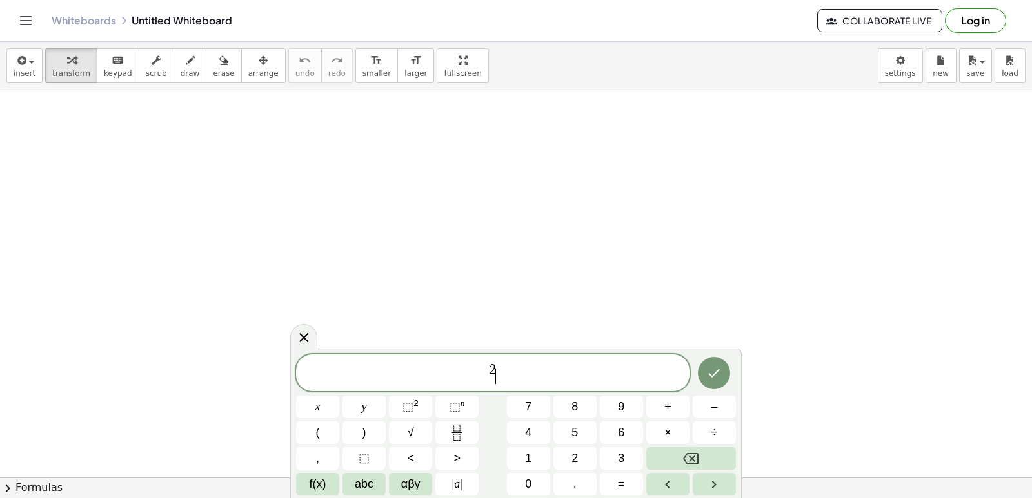
click at [419, 419] on div "2 ​ x y ⬚ 2 ⬚ n 7 8 9 + – ( ) √ 4 5 6 × ÷ , ⬚ < > 1 2 3 f(x) abc αβγ | a | 0 . =" at bounding box center [516, 425] width 440 height 141
click at [692, 459] on icon "Backspace" at bounding box center [690, 459] width 15 height 12
